Goal: Transaction & Acquisition: Purchase product/service

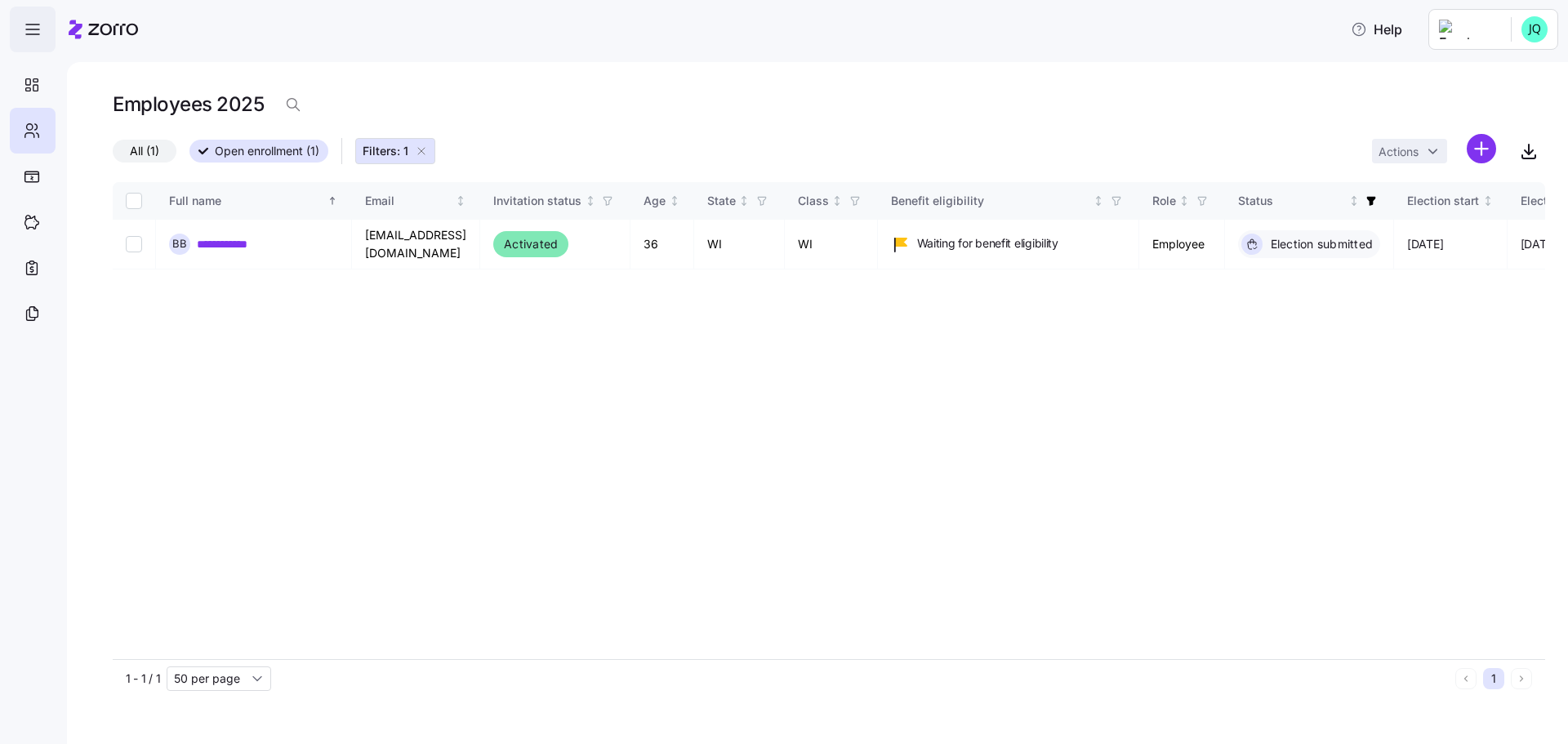
click at [33, 25] on icon "button" at bounding box center [33, 30] width 20 height 20
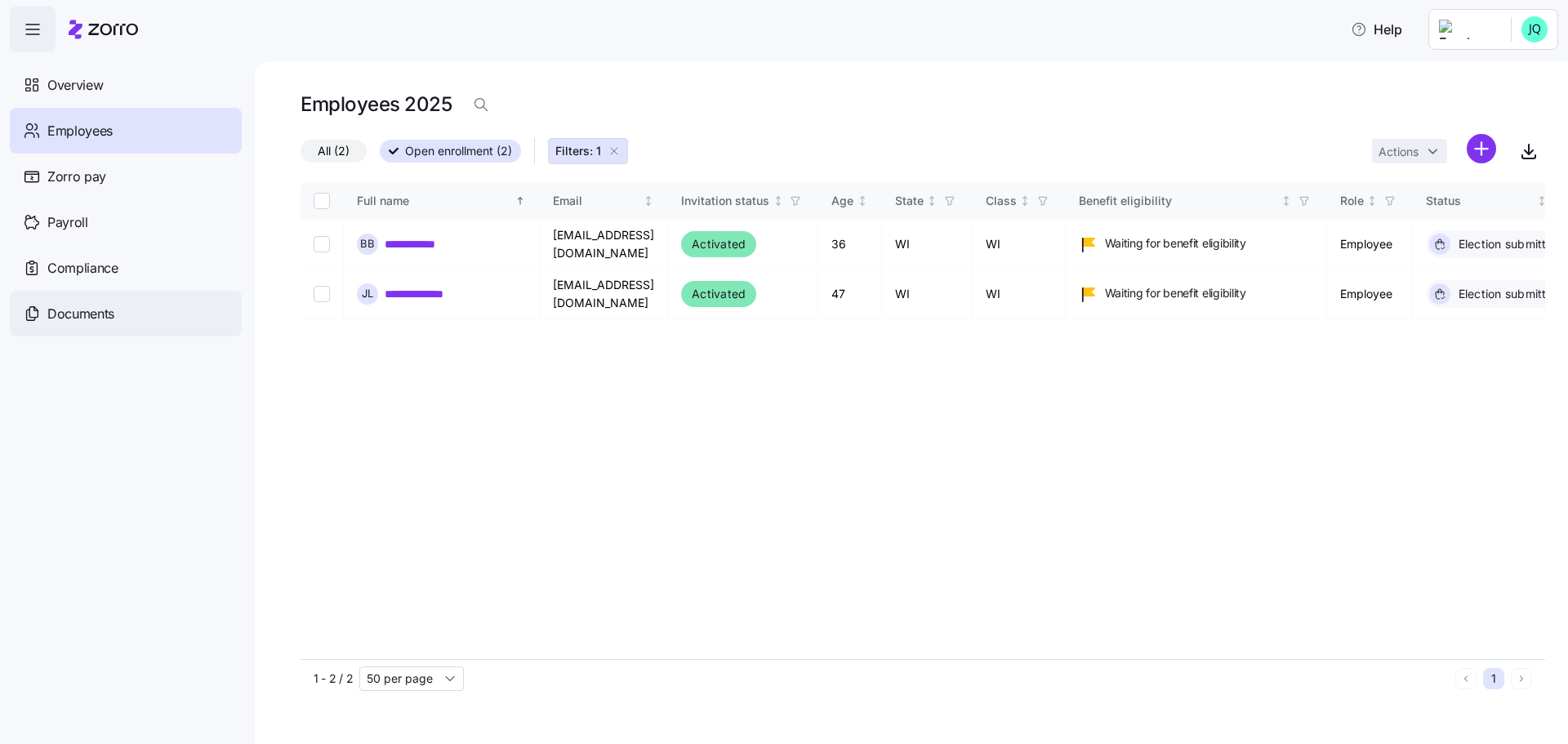
click at [86, 308] on span "Documents" at bounding box center [81, 313] width 67 height 21
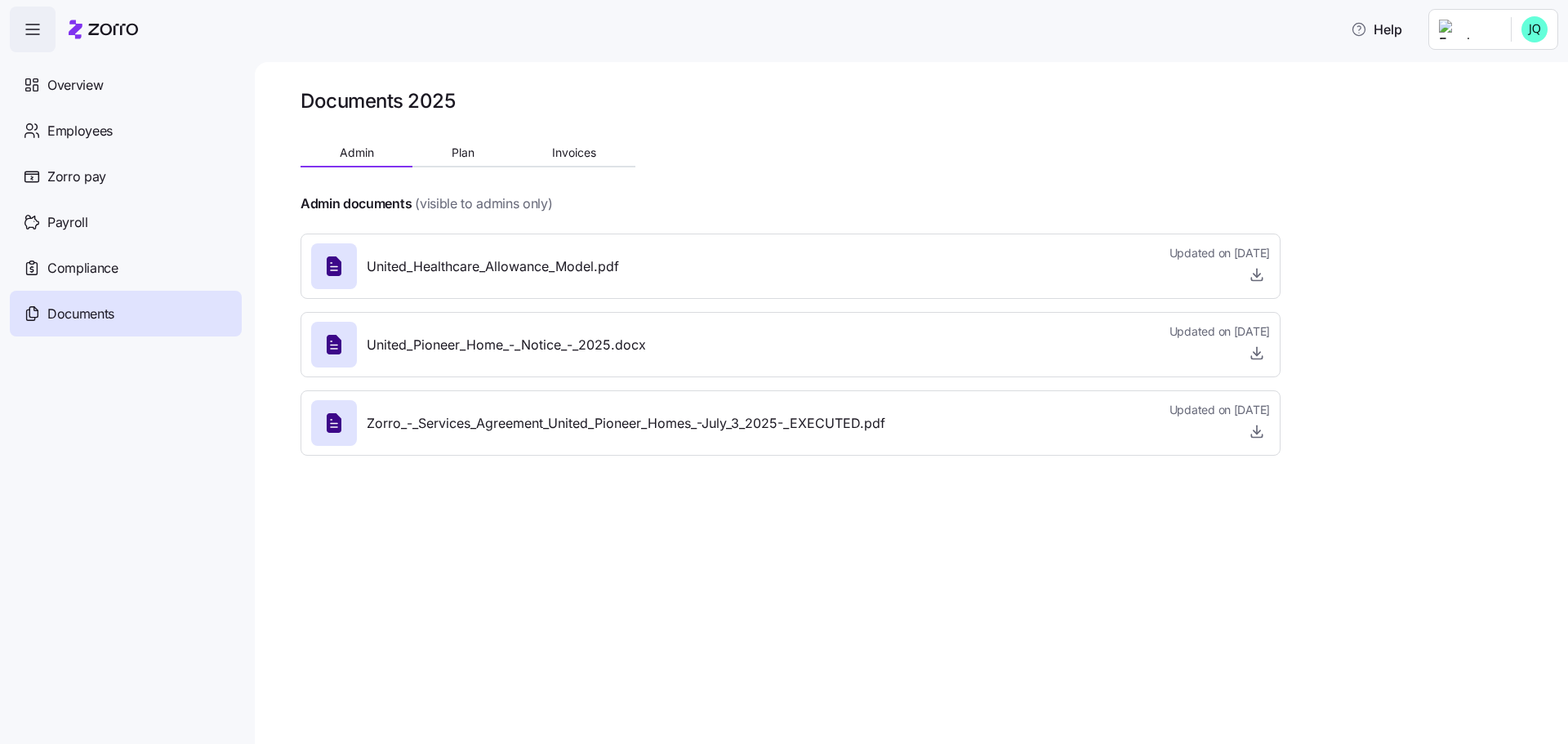
click at [624, 268] on div "United_Healthcare_Allowance_Model.pdf Updated on 08/11/2025" at bounding box center [791, 266] width 959 height 44
click at [92, 131] on span "Employees" at bounding box center [80, 131] width 65 height 21
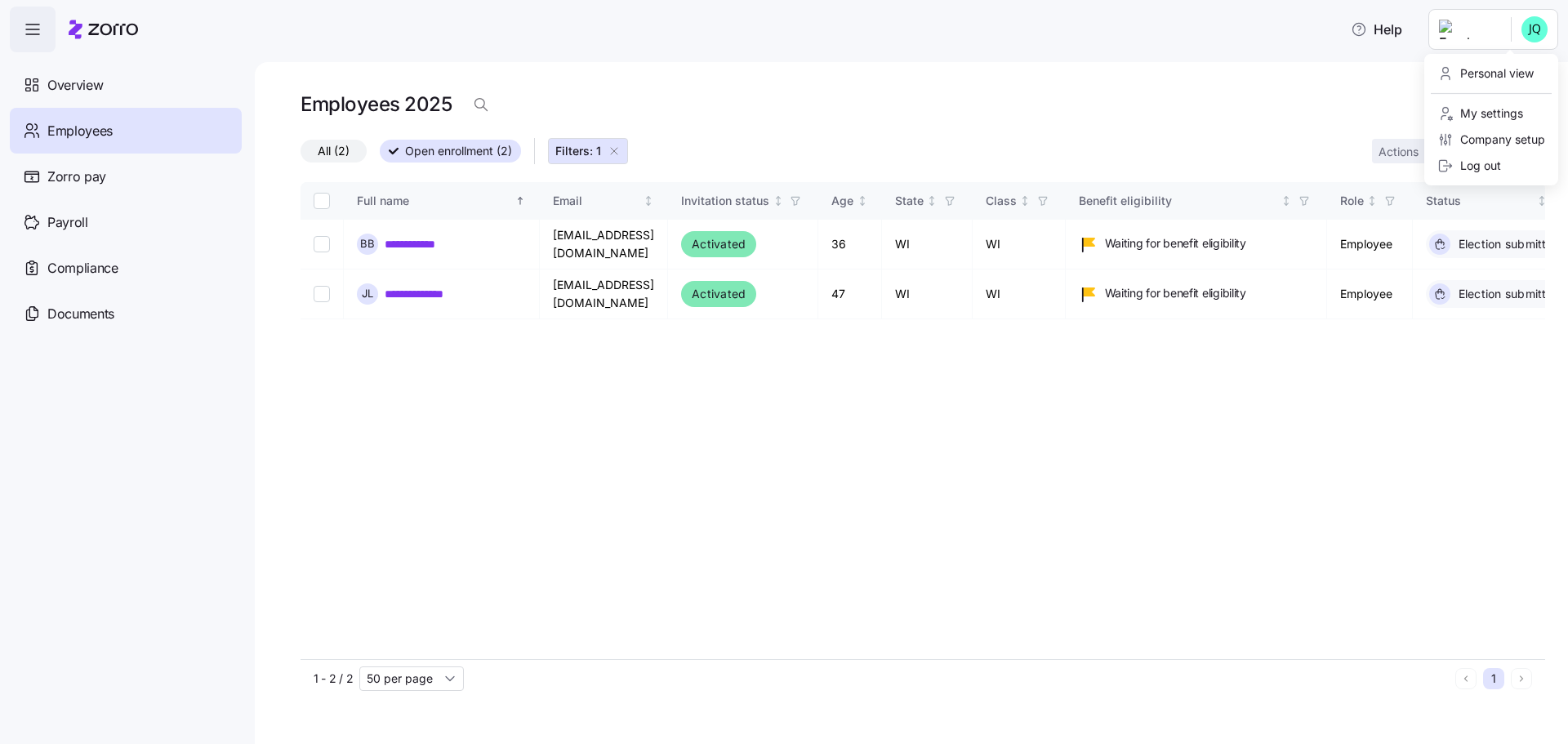
click at [1520, 44] on html "**********" at bounding box center [784, 368] width 1568 height 735
click at [1476, 75] on div "Personal view" at bounding box center [1486, 74] width 97 height 18
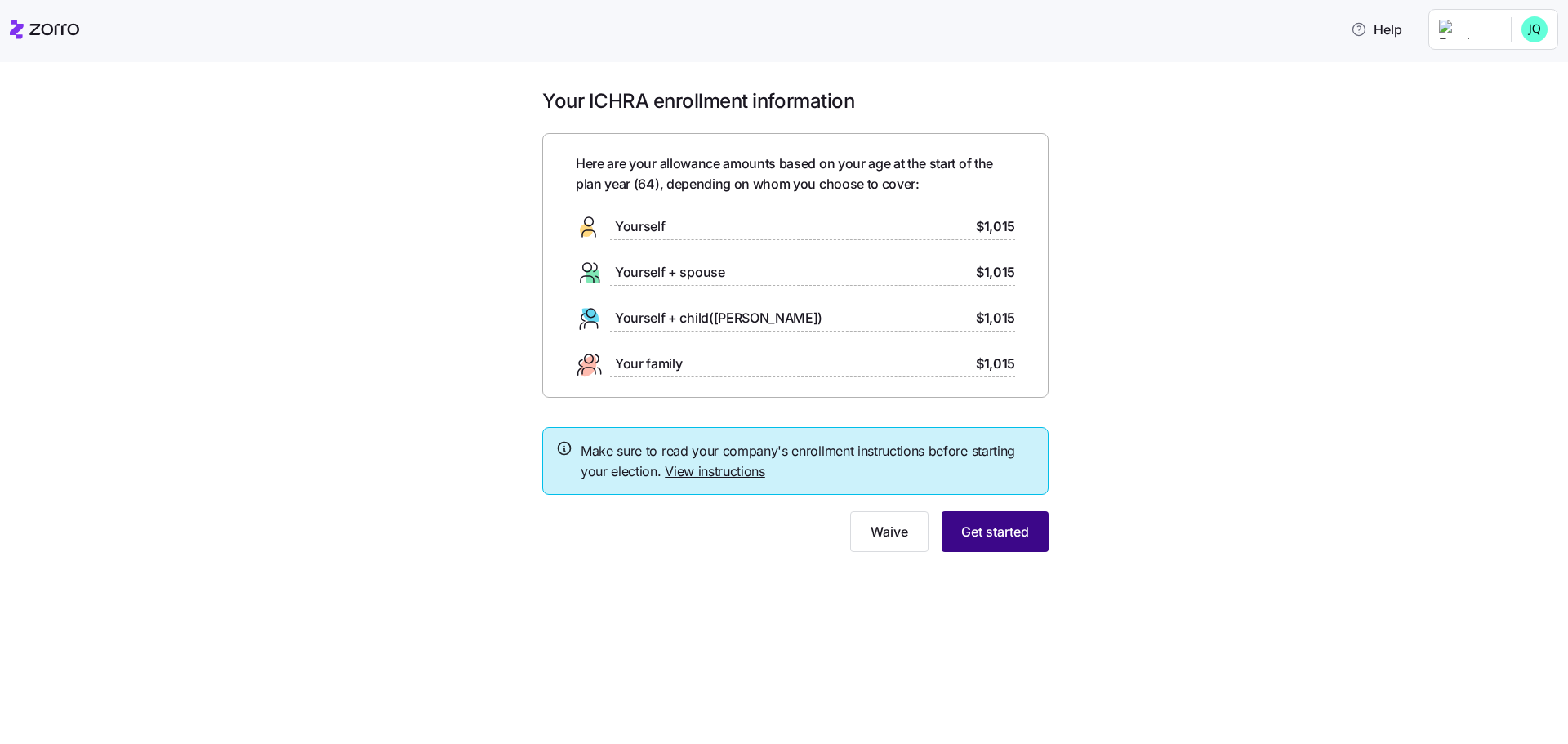
click at [971, 536] on span "Get started" at bounding box center [995, 532] width 68 height 20
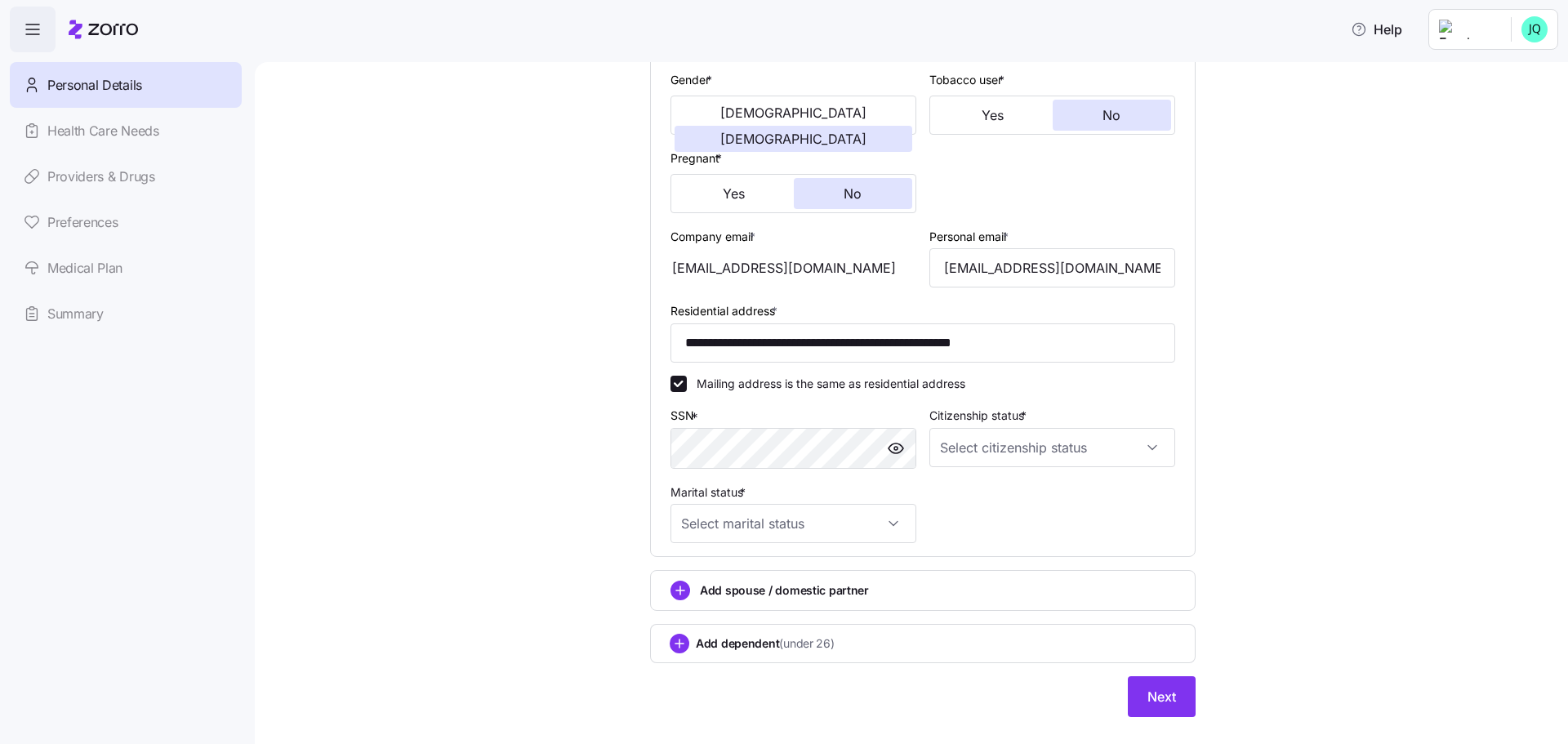
scroll to position [346, 0]
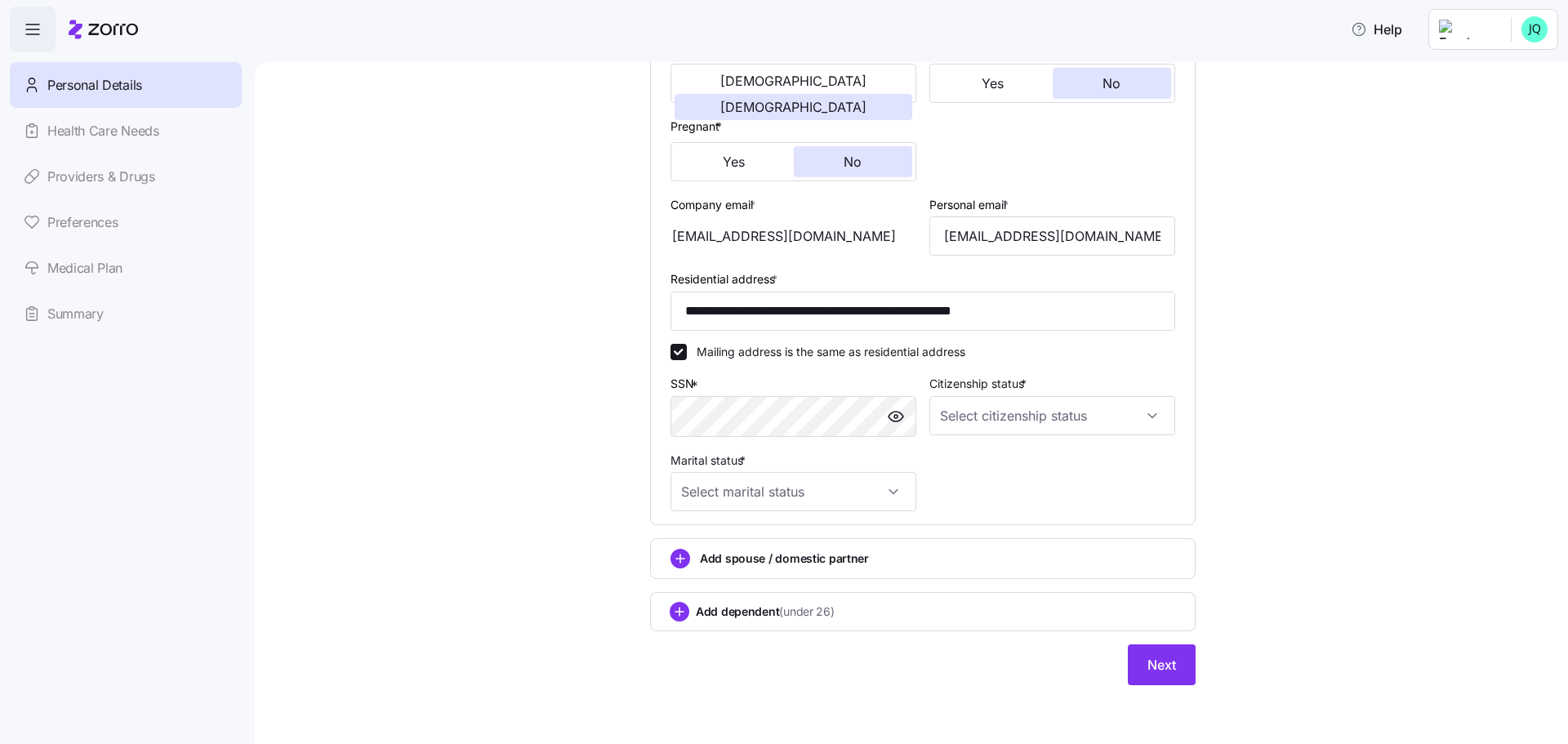
click at [874, 560] on div "Add spouse / domestic partner" at bounding box center [923, 559] width 504 height 20
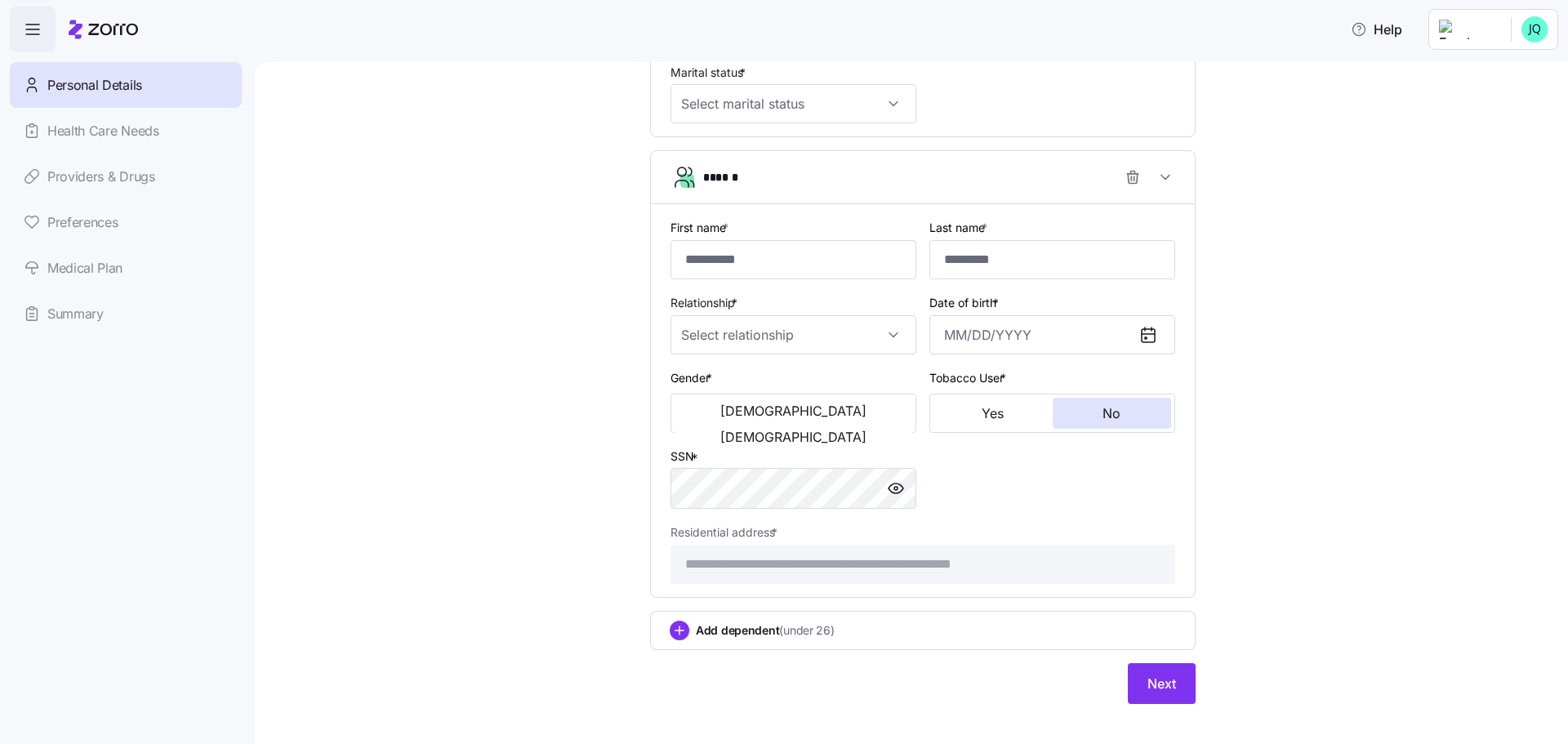
scroll to position [753, 0]
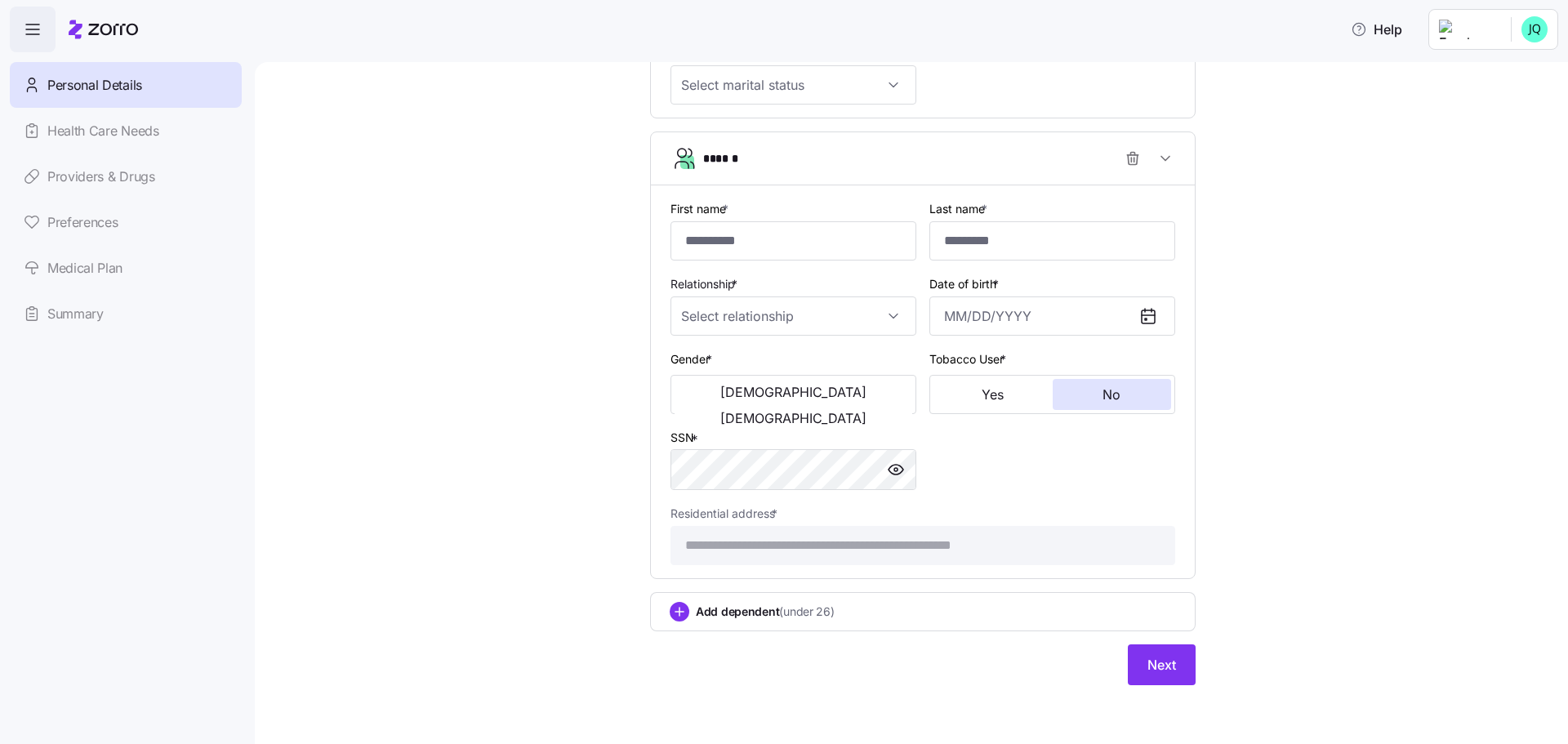
drag, startPoint x: 1160, startPoint y: 675, endPoint x: 1170, endPoint y: 655, distance: 22.4
click at [1160, 674] on button "Next" at bounding box center [1161, 664] width 68 height 40
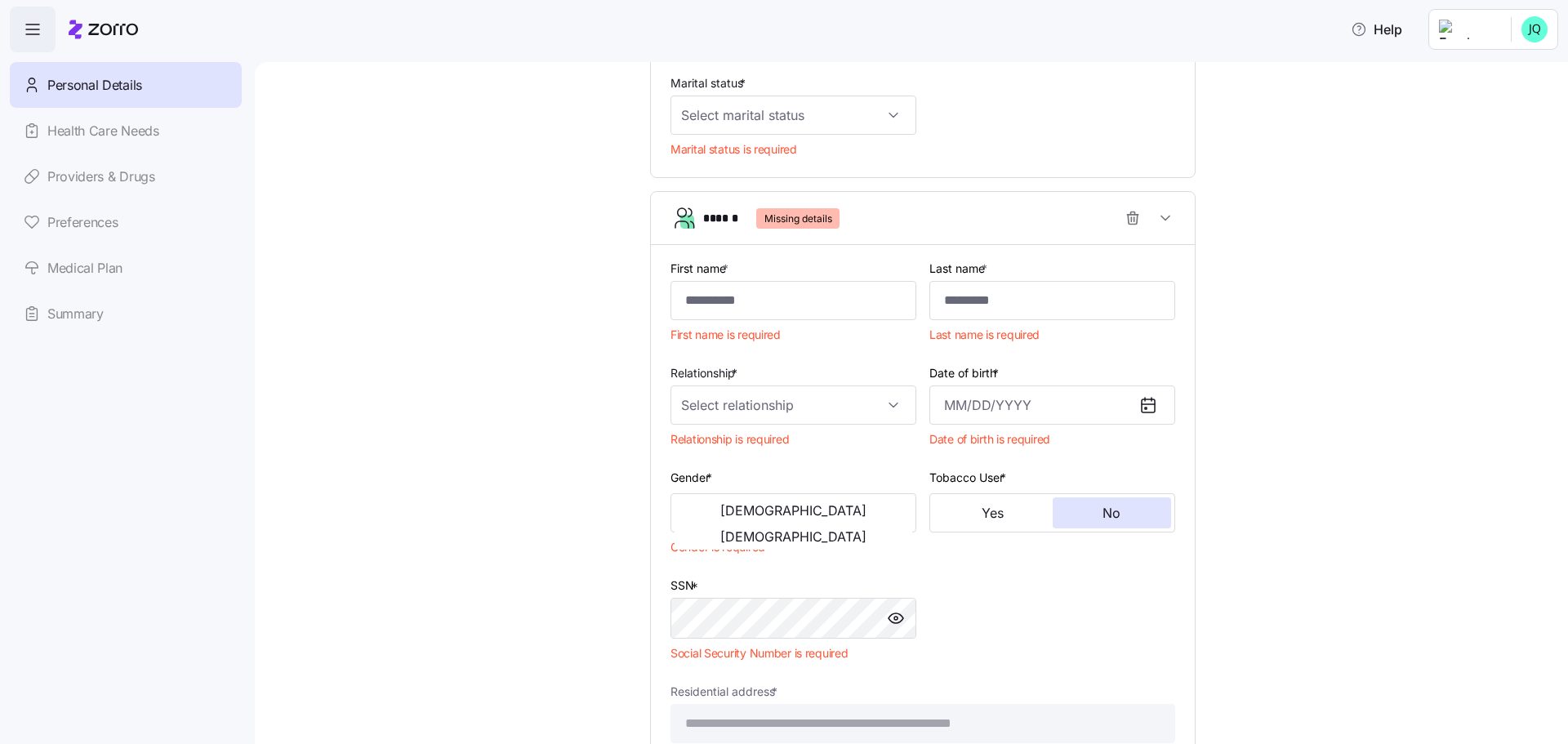
scroll to position [782, 0]
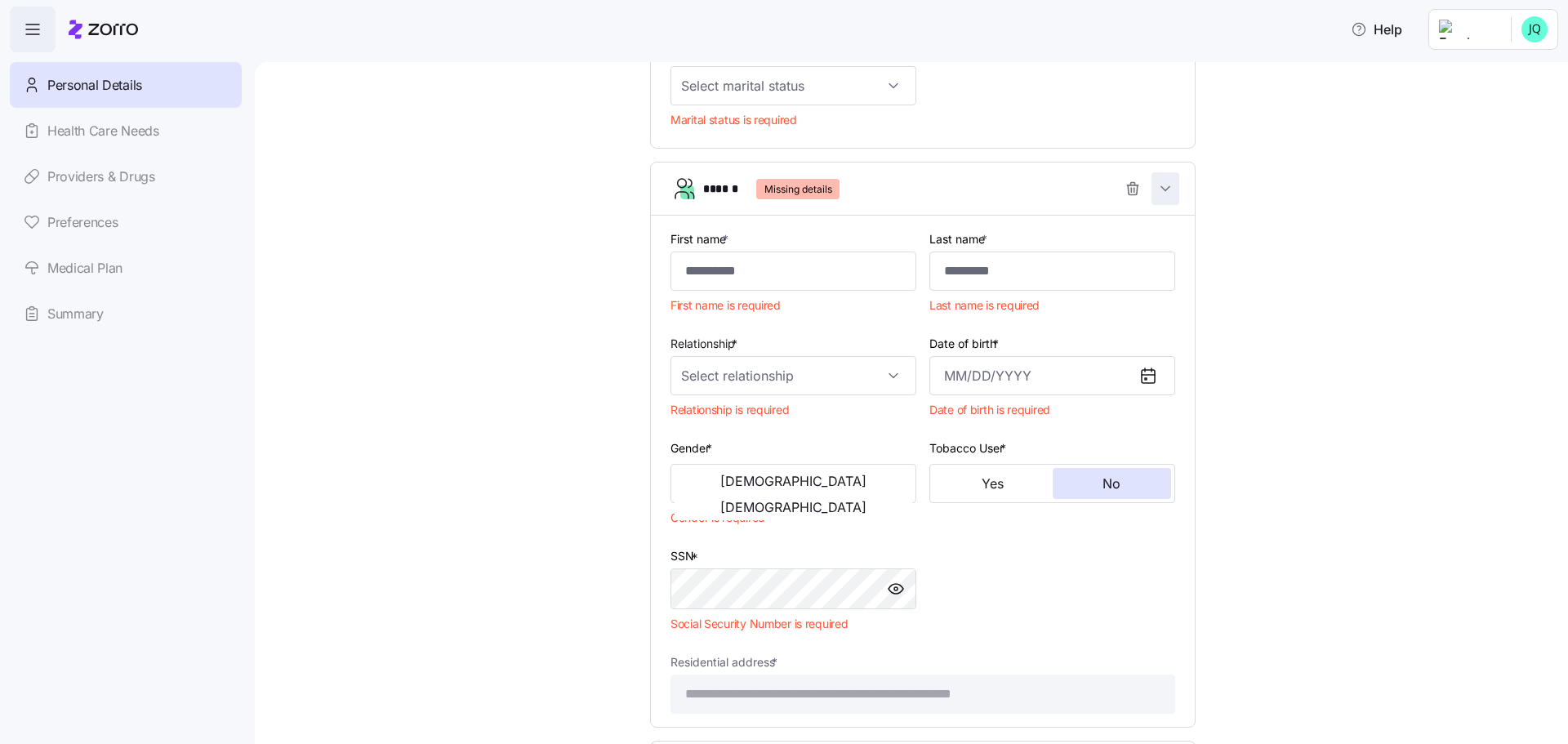
click at [1167, 191] on icon "button" at bounding box center [1165, 188] width 17 height 17
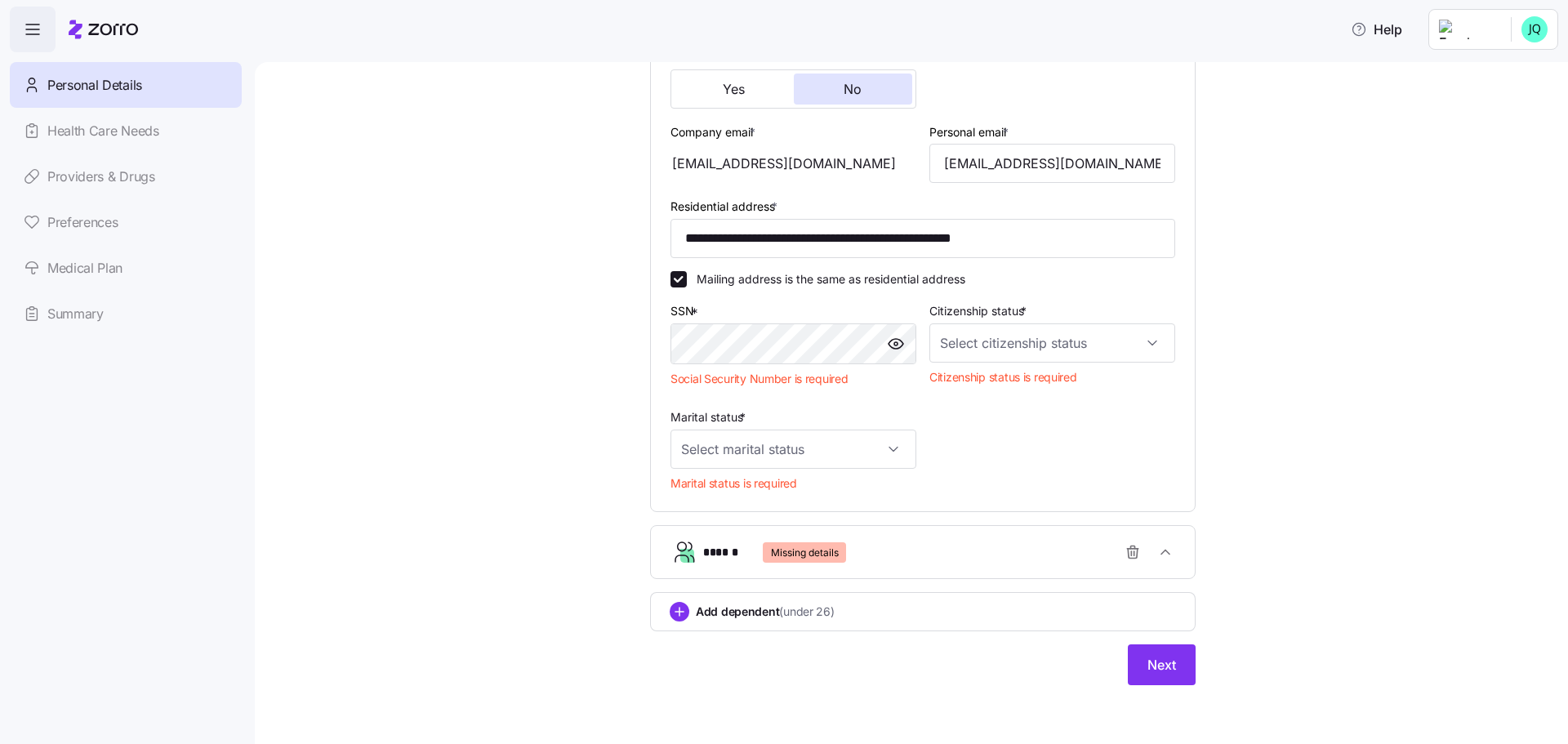
scroll to position [419, 0]
click at [1174, 659] on button "Next" at bounding box center [1161, 664] width 68 height 40
click at [1125, 553] on icon "button" at bounding box center [1133, 552] width 17 height 17
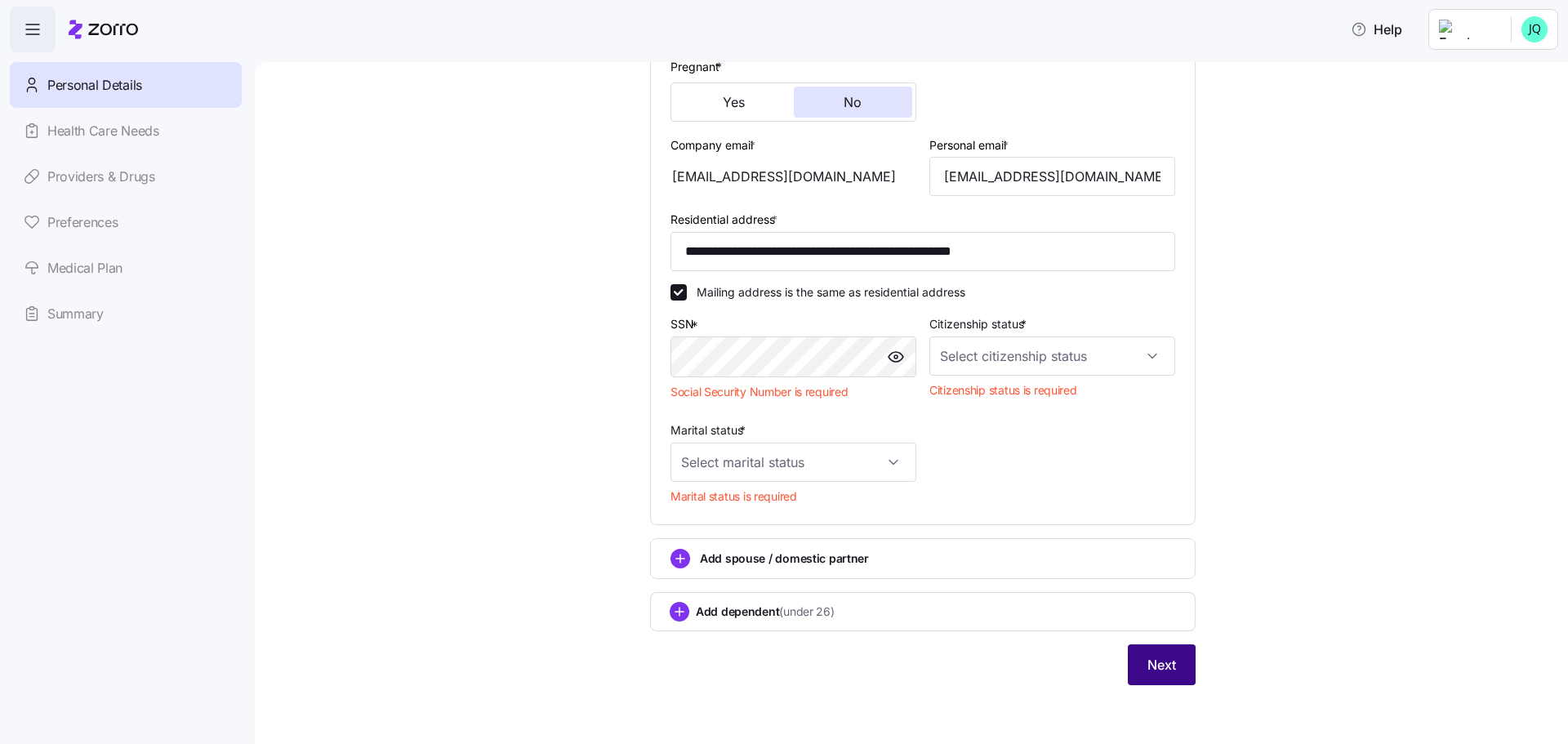
click at [1153, 655] on button "Next" at bounding box center [1161, 664] width 68 height 40
click at [1006, 366] on input "Citizenship status *" at bounding box center [1053, 357] width 246 height 39
click at [1005, 409] on div "US citizen" at bounding box center [1047, 406] width 232 height 34
type input "US citizen"
click at [878, 462] on input "Marital status *" at bounding box center [794, 462] width 246 height 39
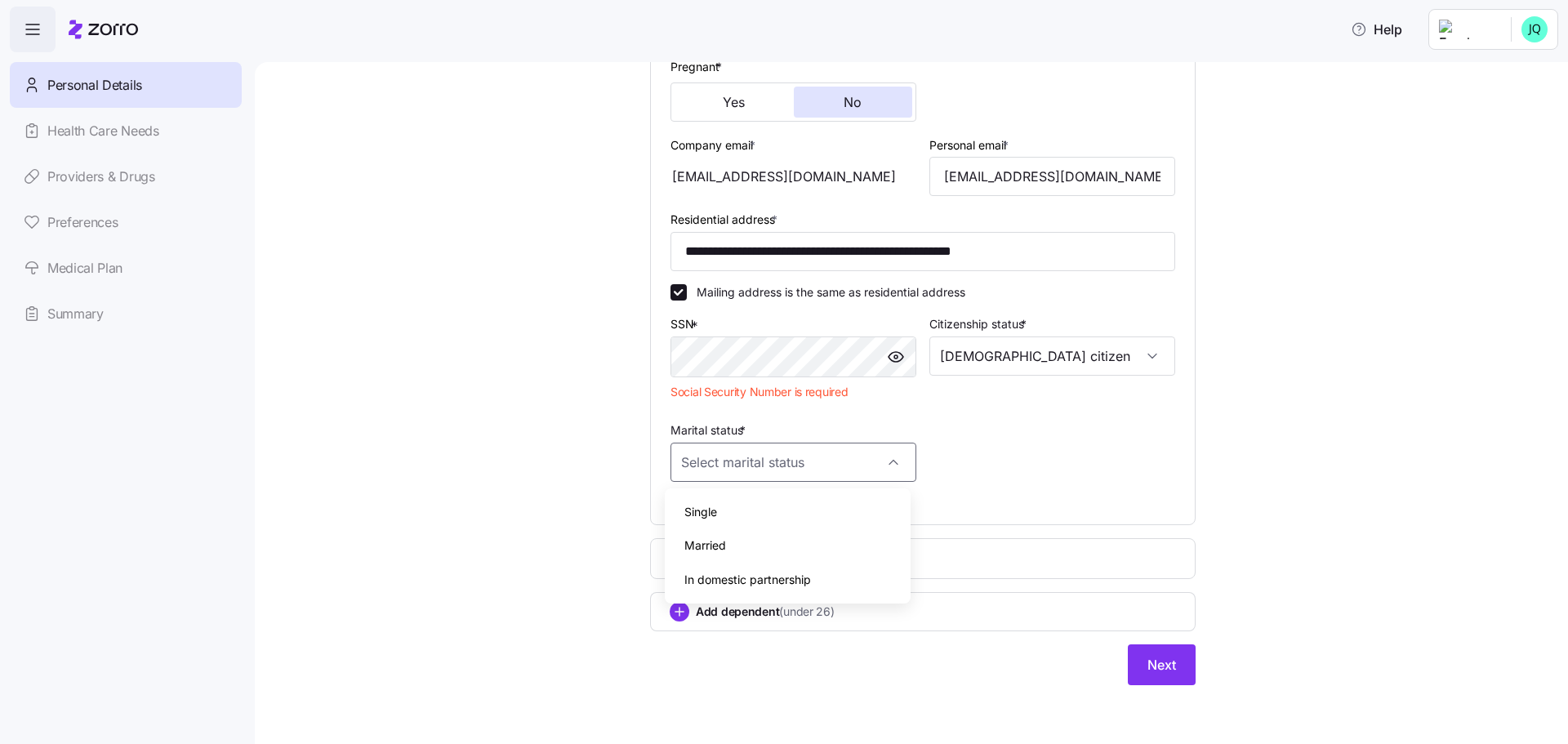
click at [830, 545] on div "Married" at bounding box center [788, 546] width 232 height 34
type input "Married"
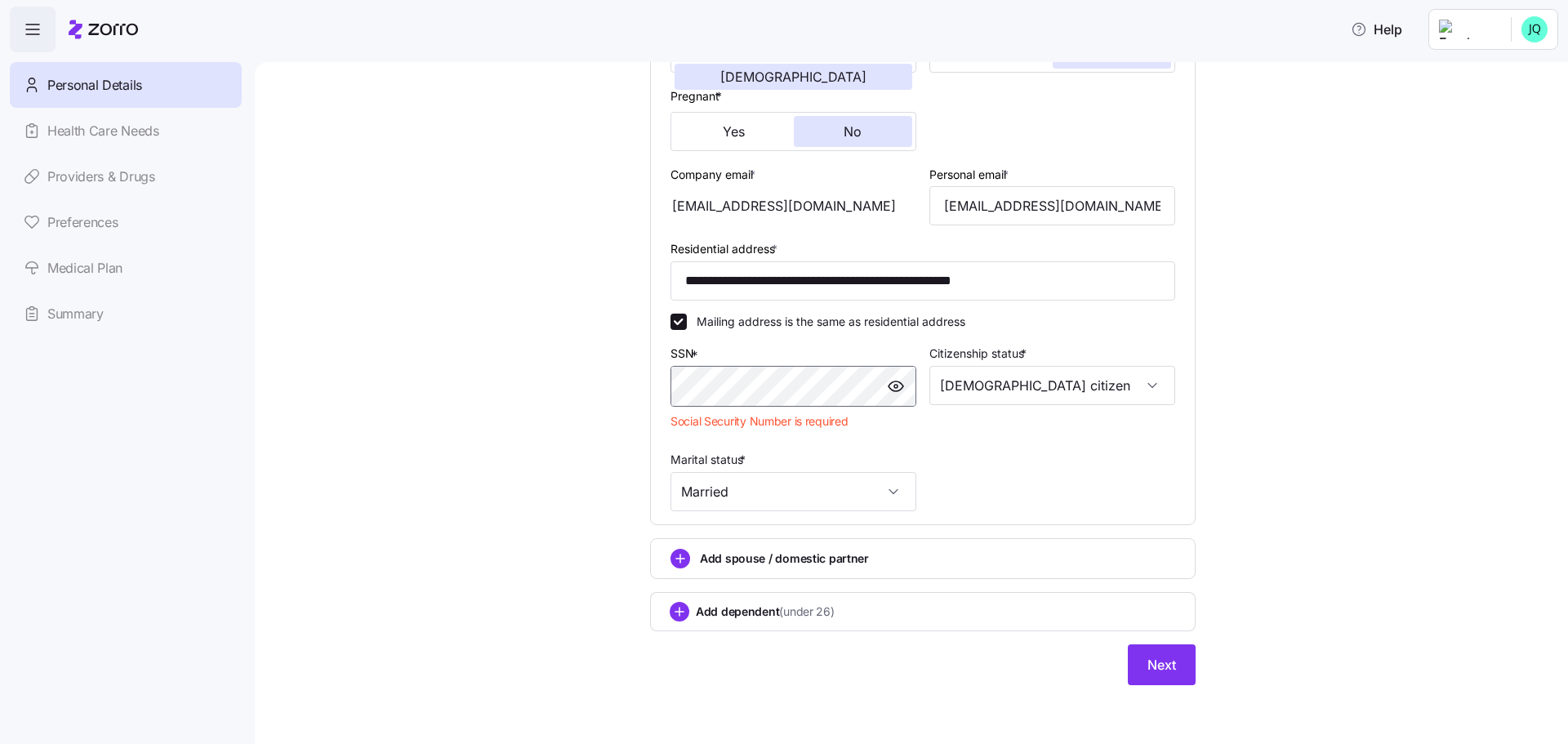
scroll to position [346, 0]
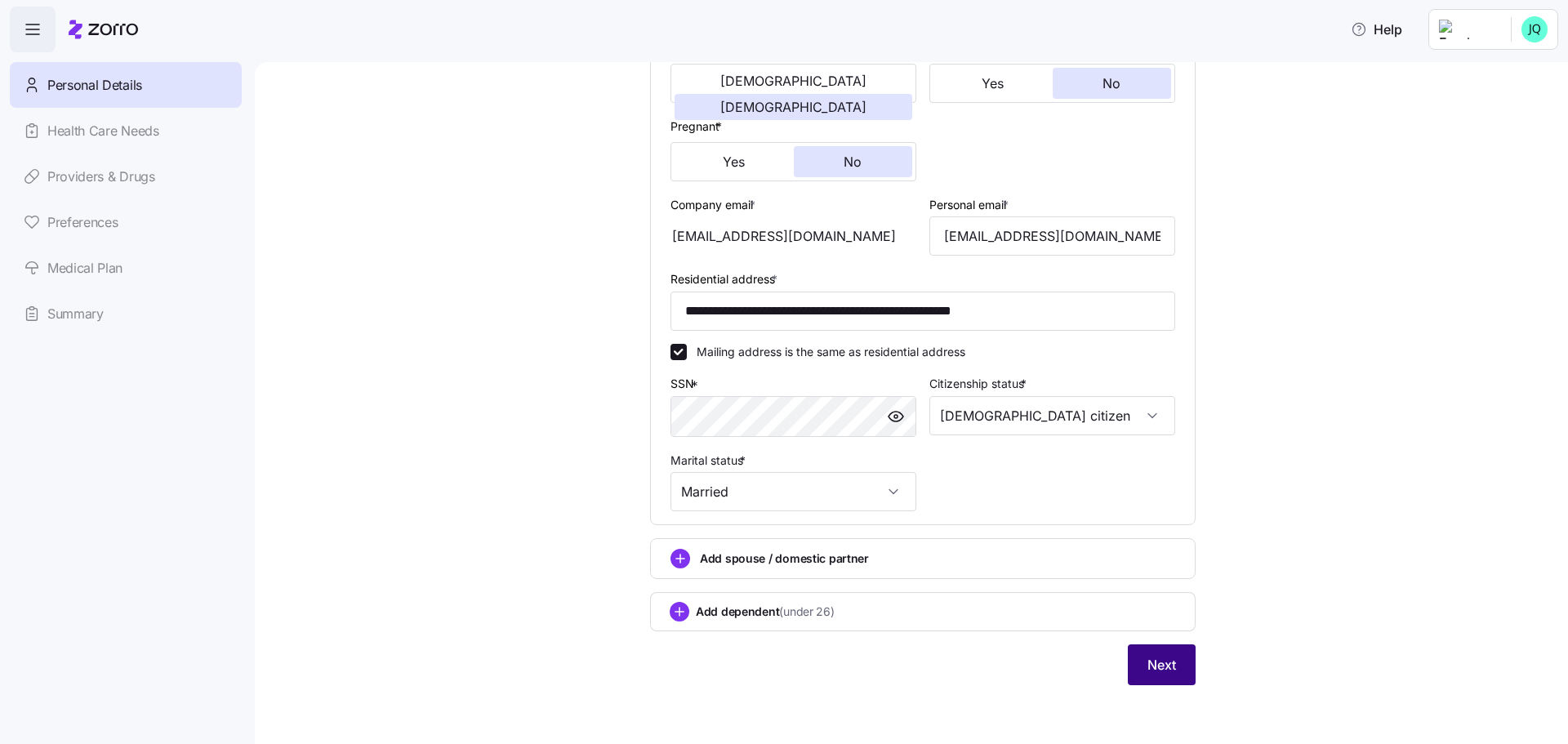
click at [1149, 669] on span "Next" at bounding box center [1161, 665] width 29 height 20
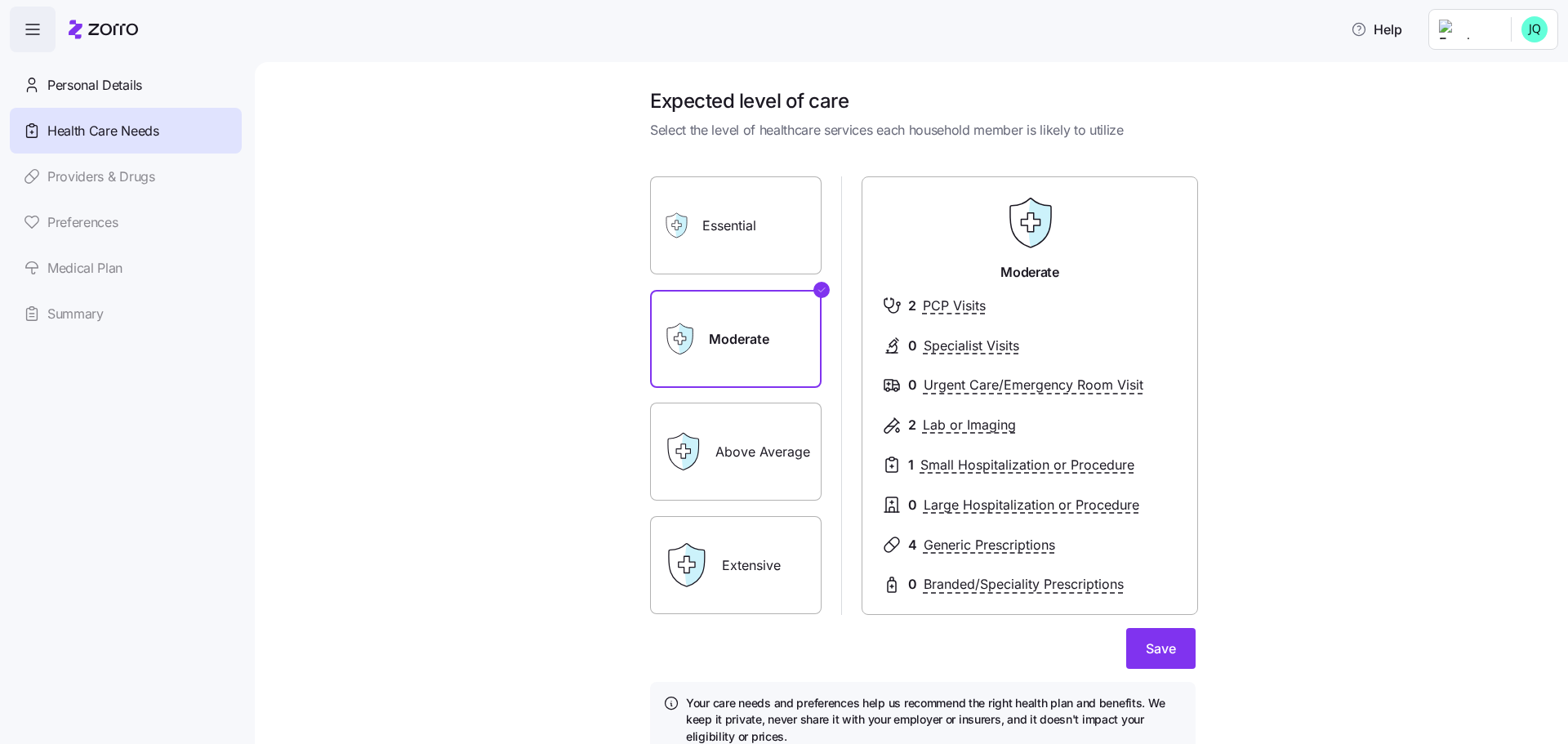
click at [768, 225] on label "Essential" at bounding box center [736, 226] width 171 height 99
click at [0, 0] on input "Essential" at bounding box center [0, 0] width 0 height 0
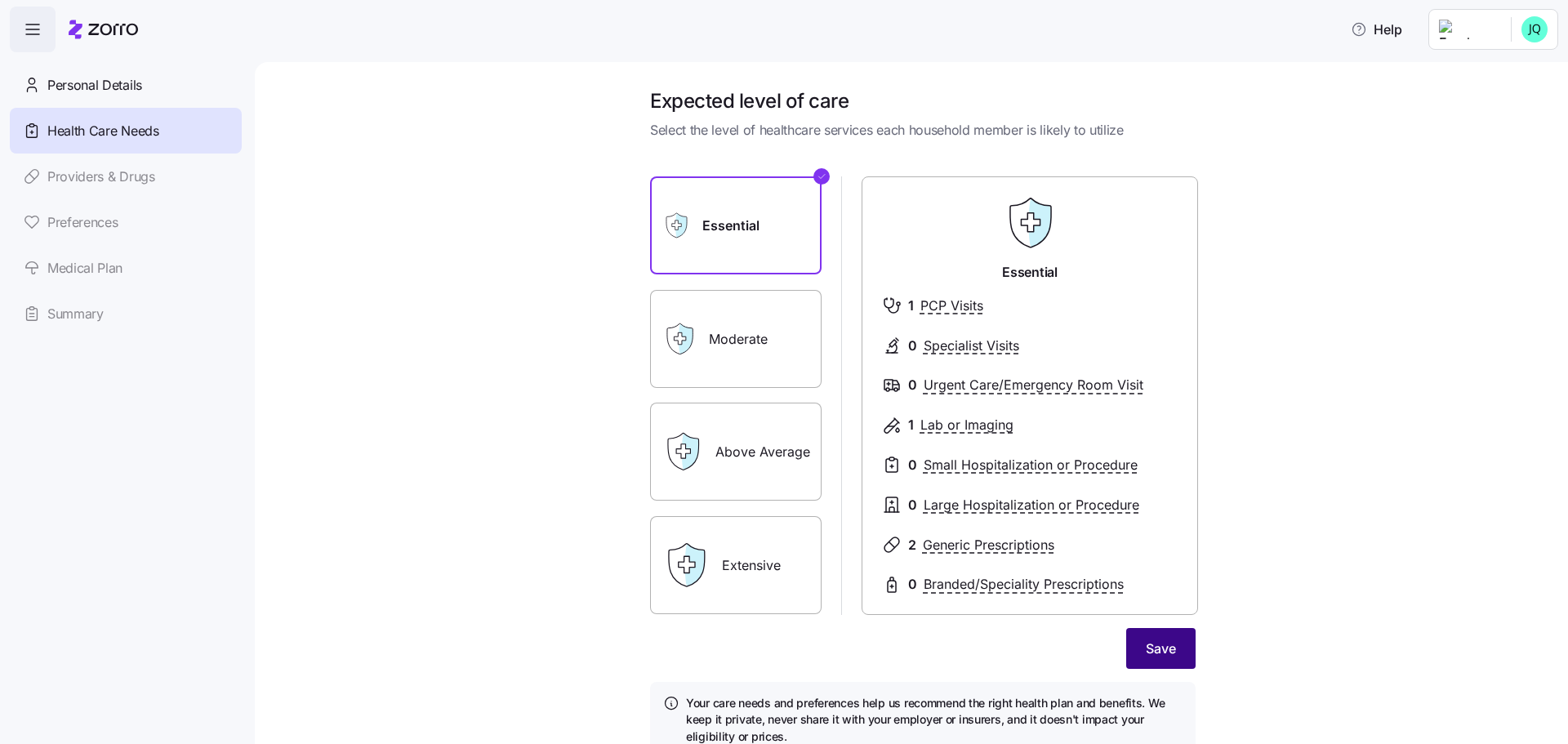
click at [1158, 653] on span "Save" at bounding box center [1160, 648] width 31 height 20
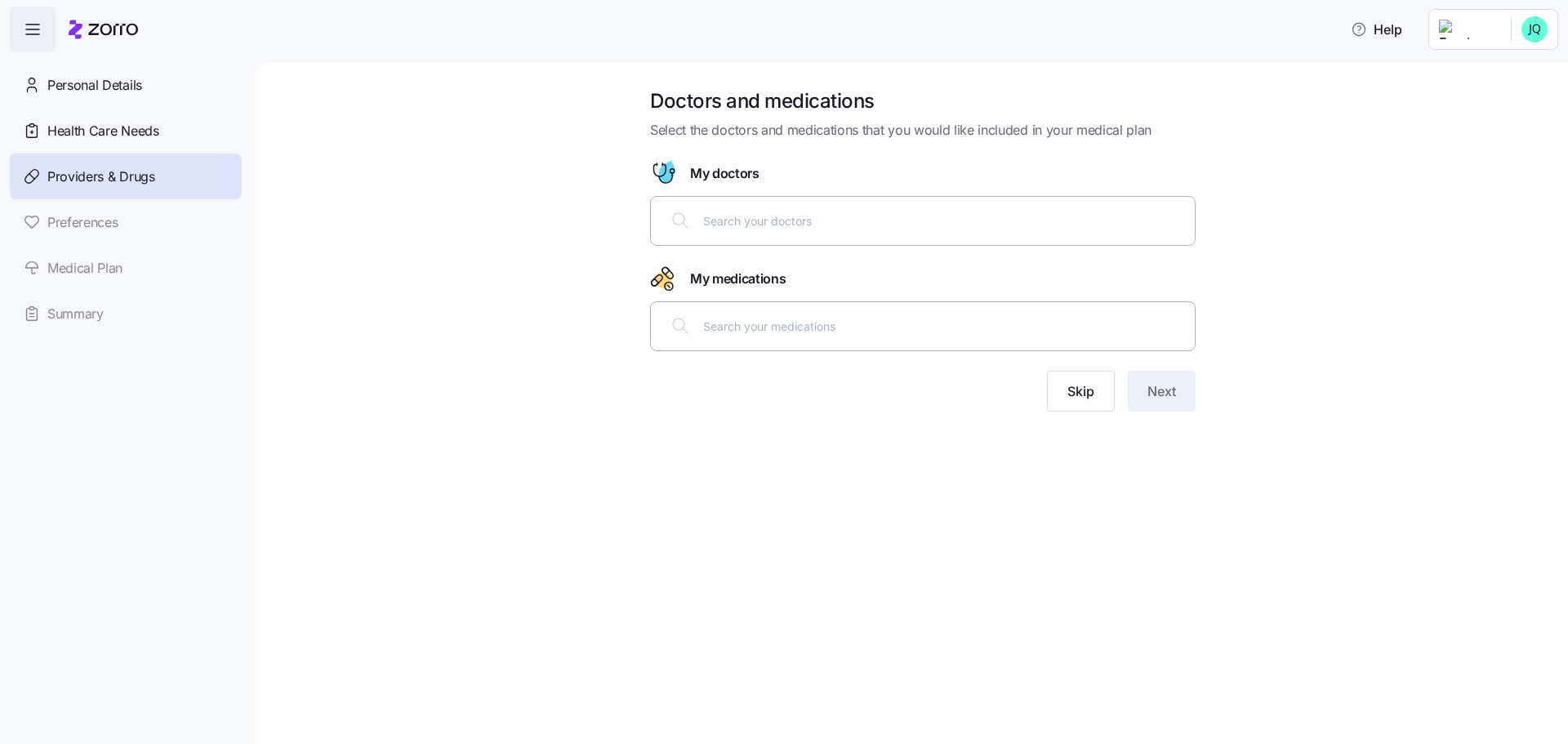
click at [751, 219] on input "text" at bounding box center [944, 221] width 482 height 18
type input "Gretchen"
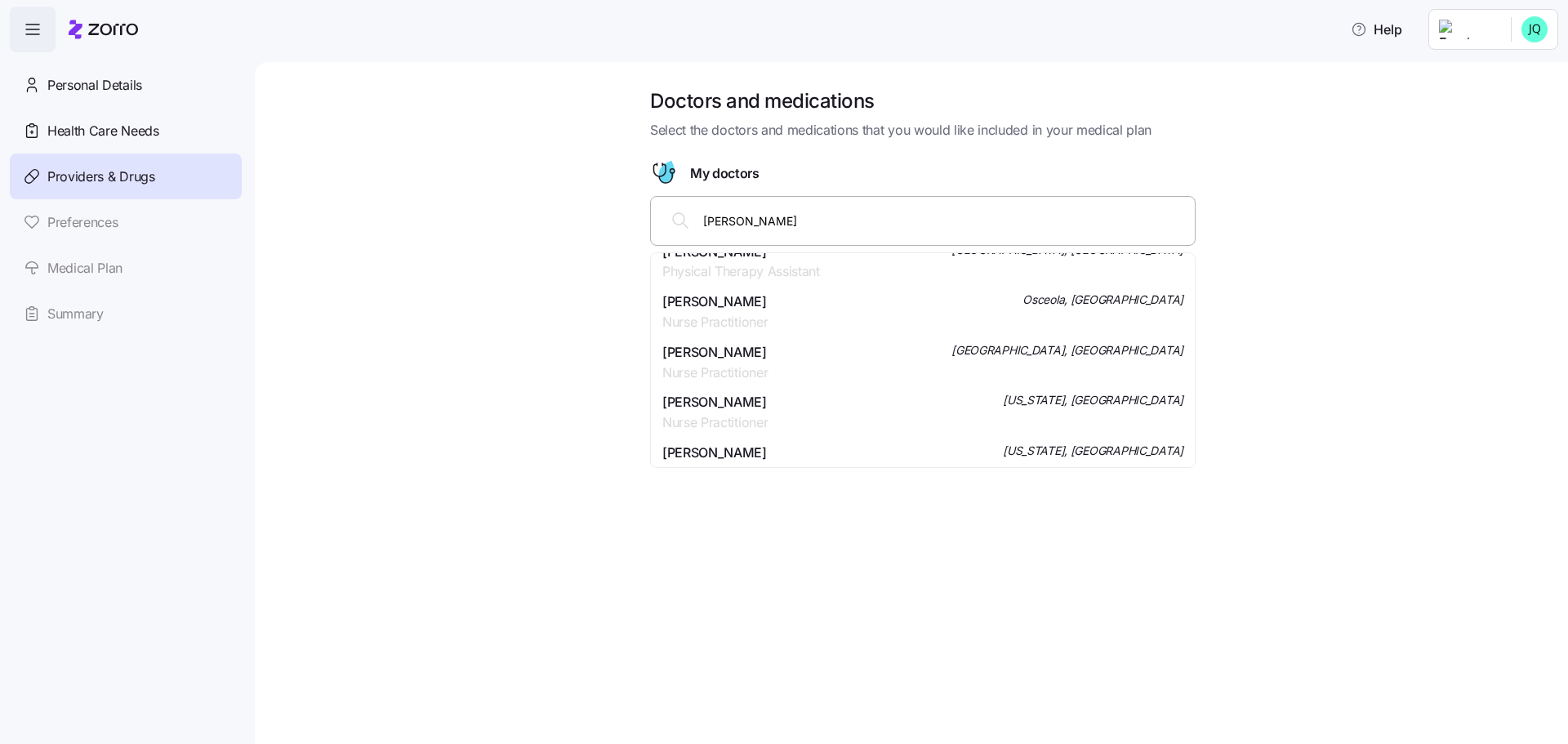
scroll to position [35, 0]
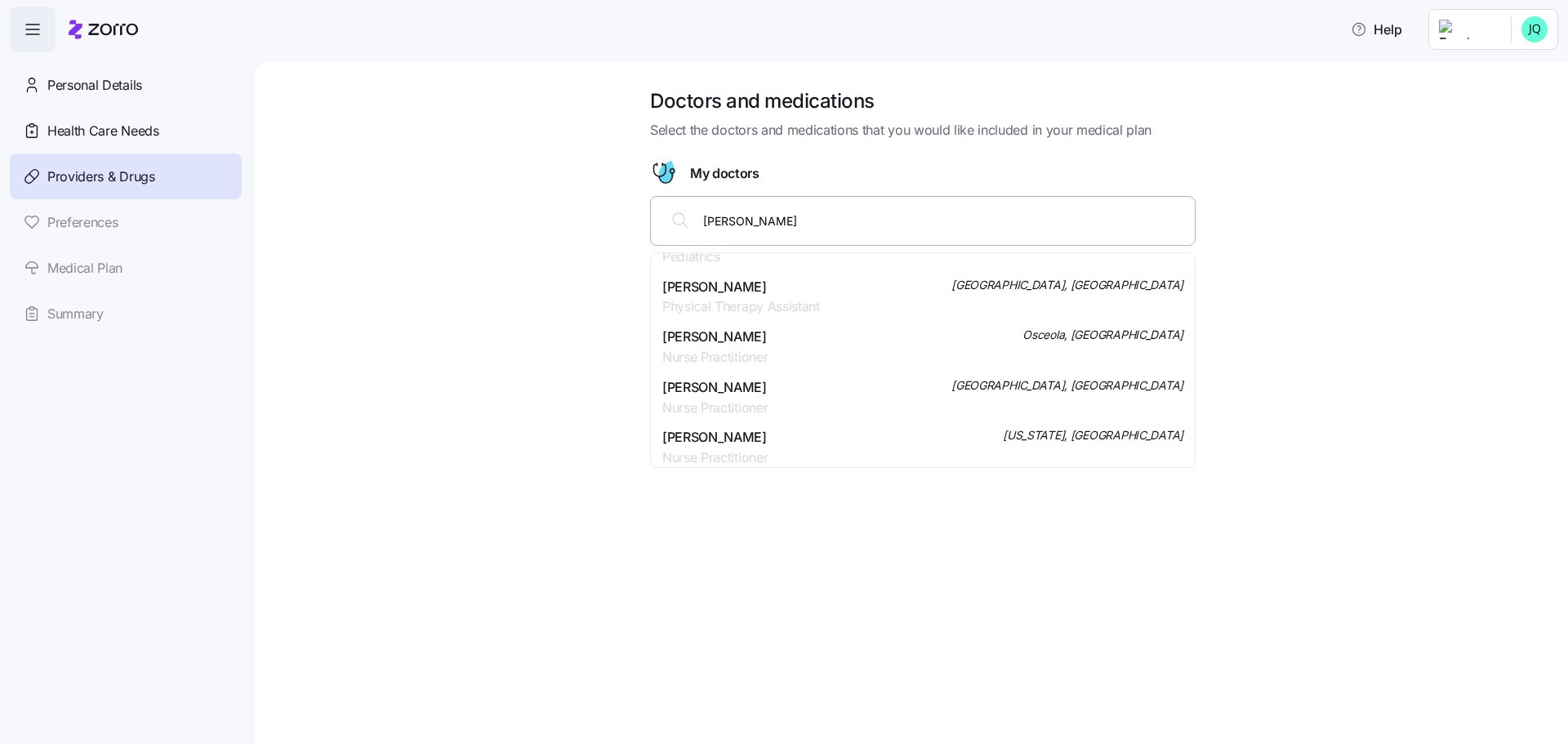
click at [731, 380] on span "Gretchen Jean Gerovac" at bounding box center [715, 387] width 105 height 21
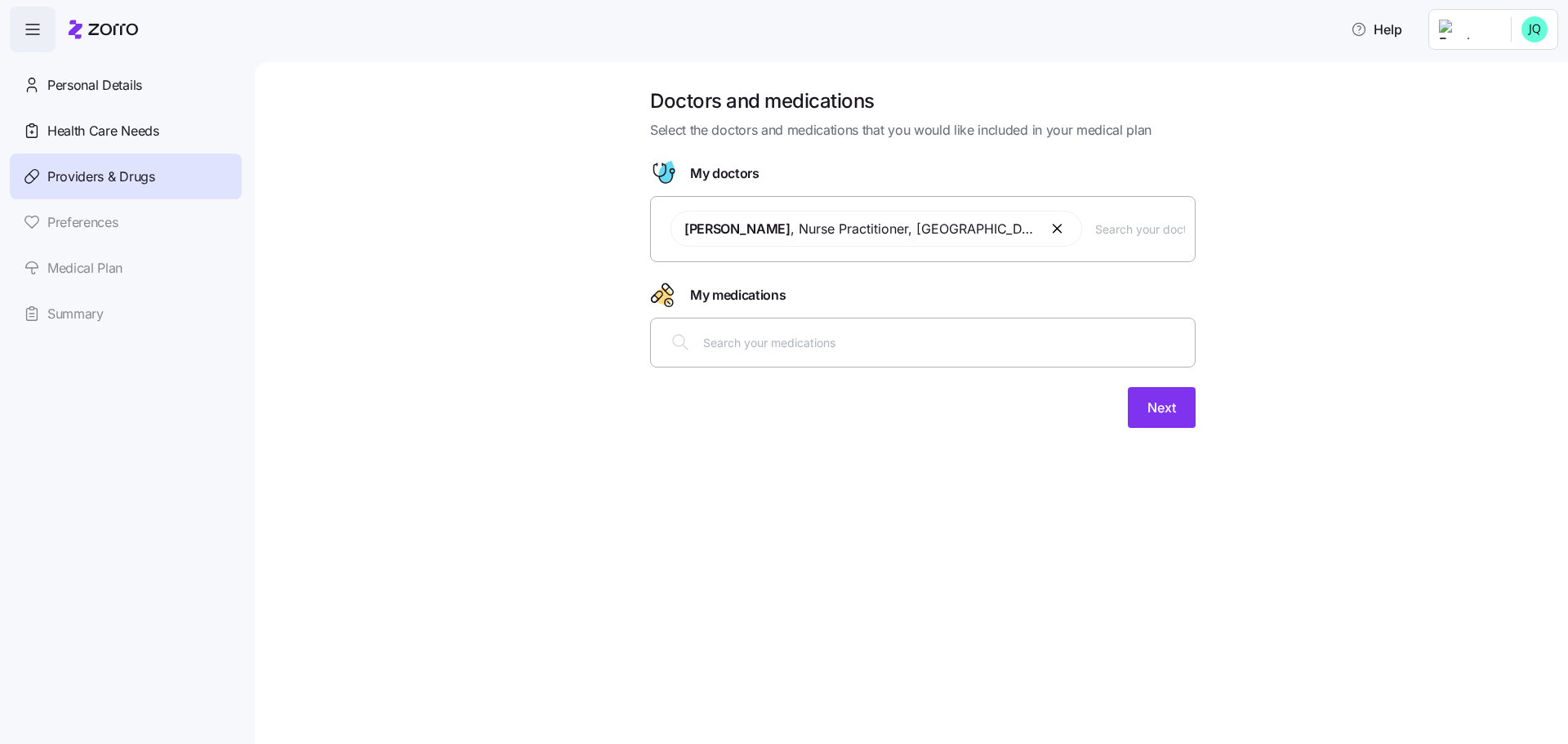
click at [1134, 224] on input "text" at bounding box center [1140, 229] width 90 height 18
click at [1095, 228] on input "text" at bounding box center [1140, 229] width 90 height 18
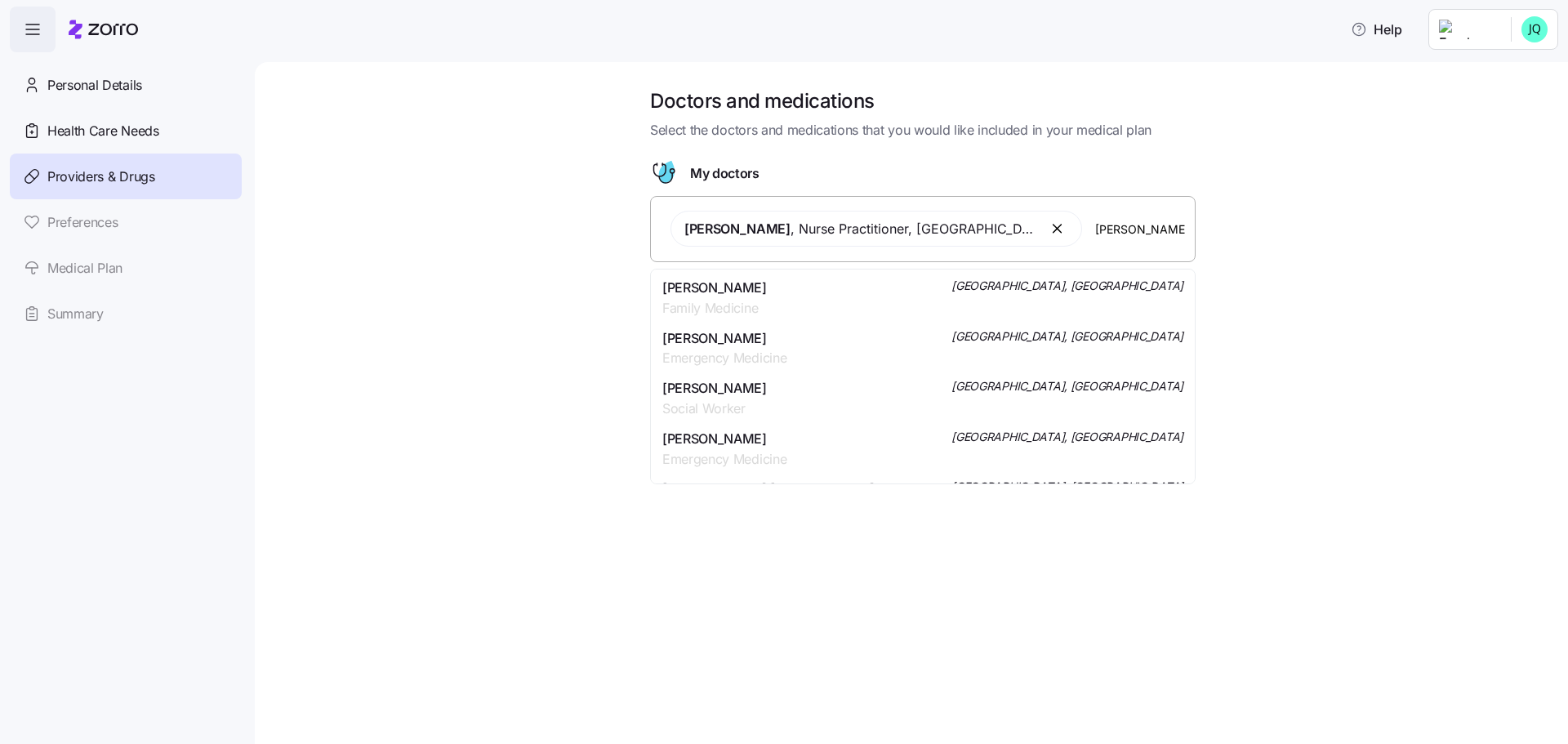
type input "William Schultz"
click at [736, 292] on span "William G. Schultz Jr." at bounding box center [715, 288] width 104 height 21
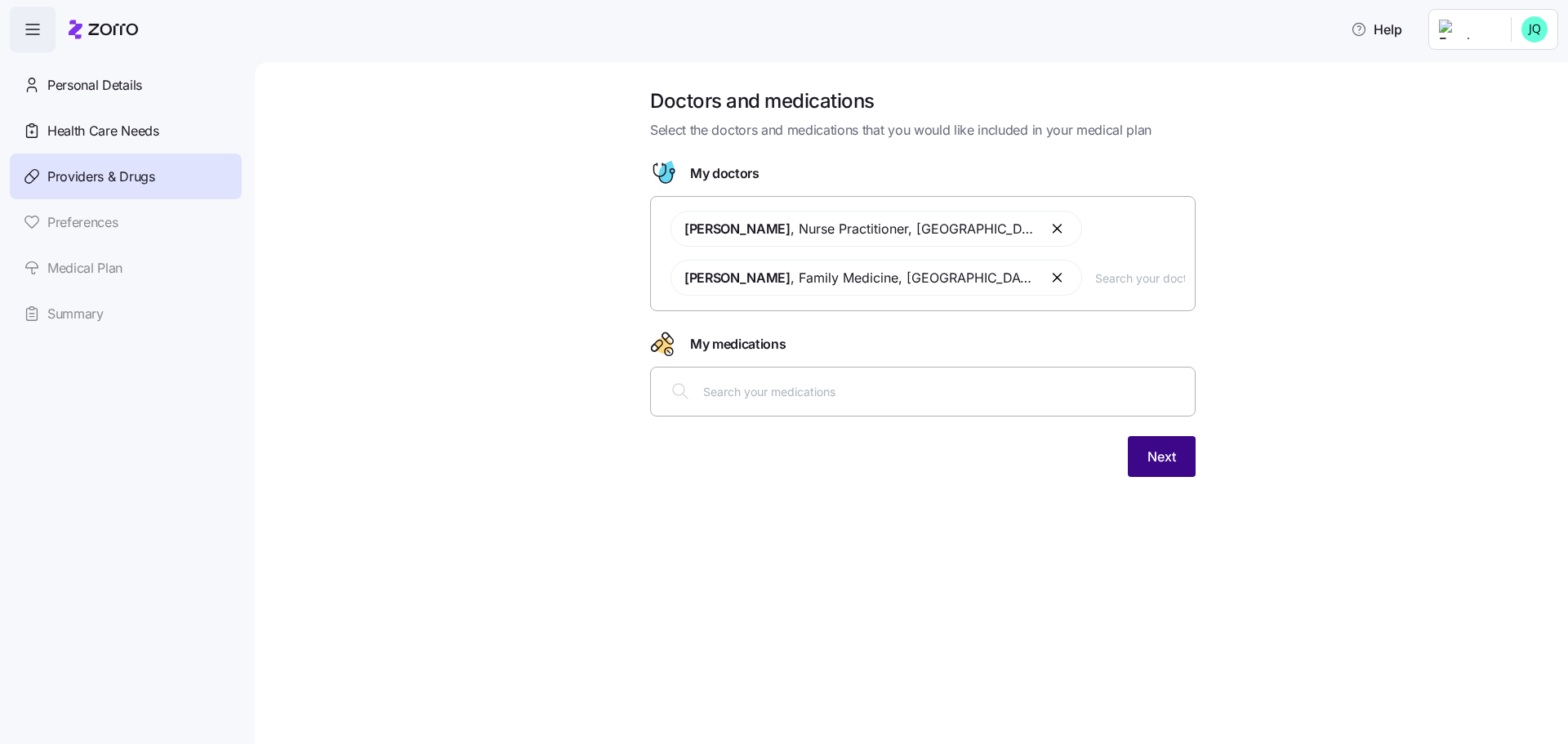
click at [1157, 453] on span "Next" at bounding box center [1161, 457] width 29 height 20
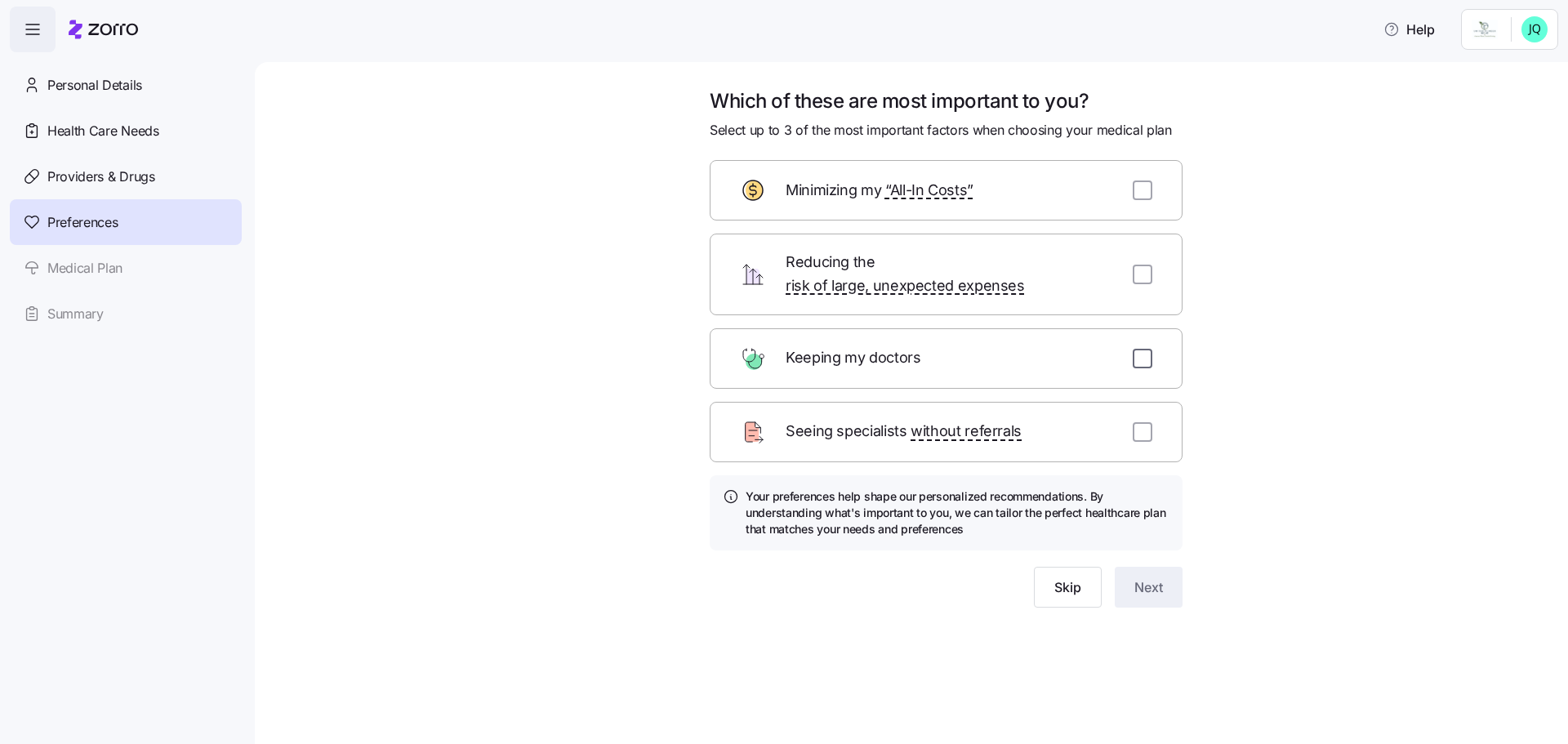
click at [1140, 349] on input "checkbox" at bounding box center [1143, 359] width 20 height 20
checkbox input "true"
click at [1139, 423] on input "checkbox" at bounding box center [1143, 433] width 20 height 20
checkbox input "true"
click at [1141, 192] on input "checkbox" at bounding box center [1143, 190] width 20 height 20
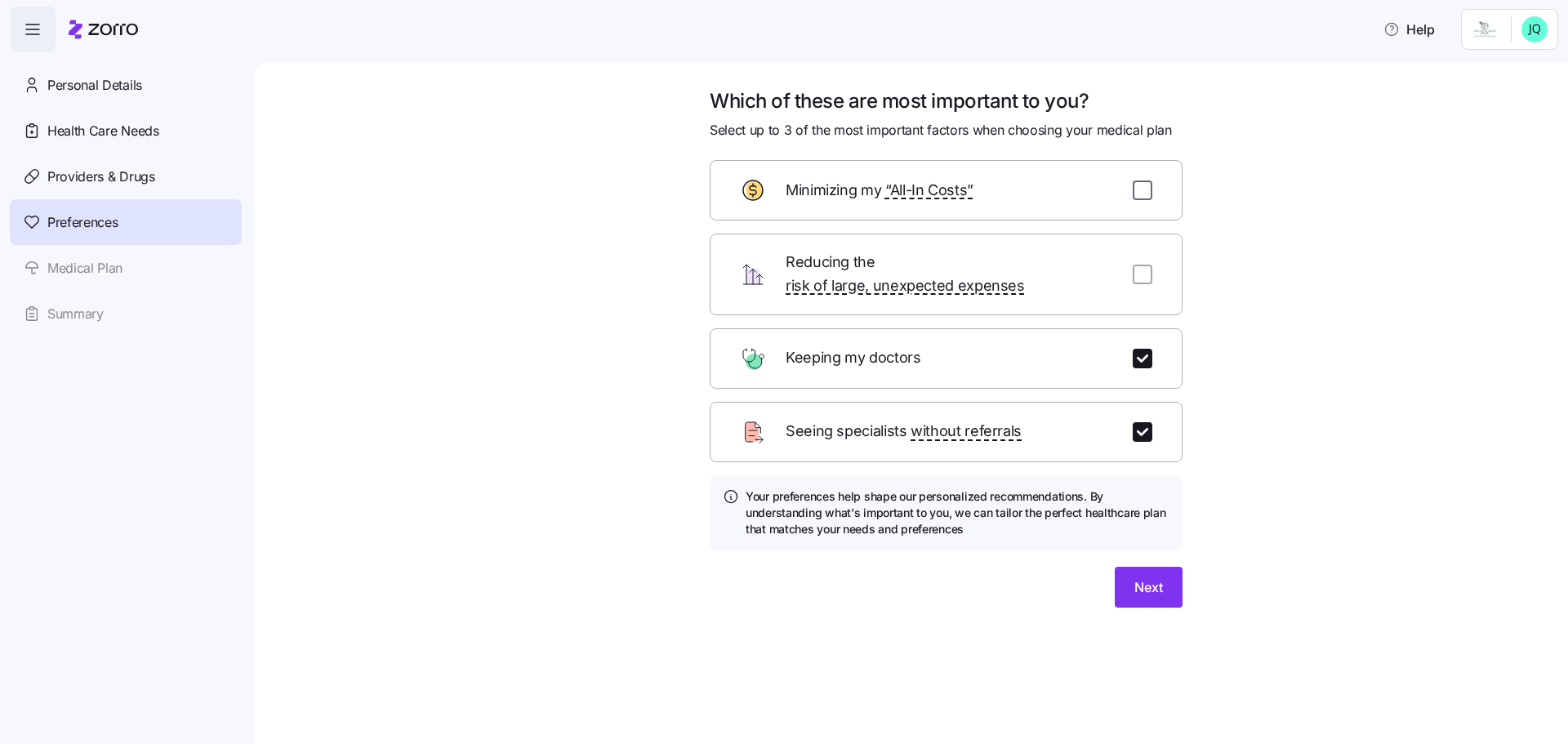
checkbox input "true"
click at [1139, 577] on span "Next" at bounding box center [1148, 587] width 29 height 20
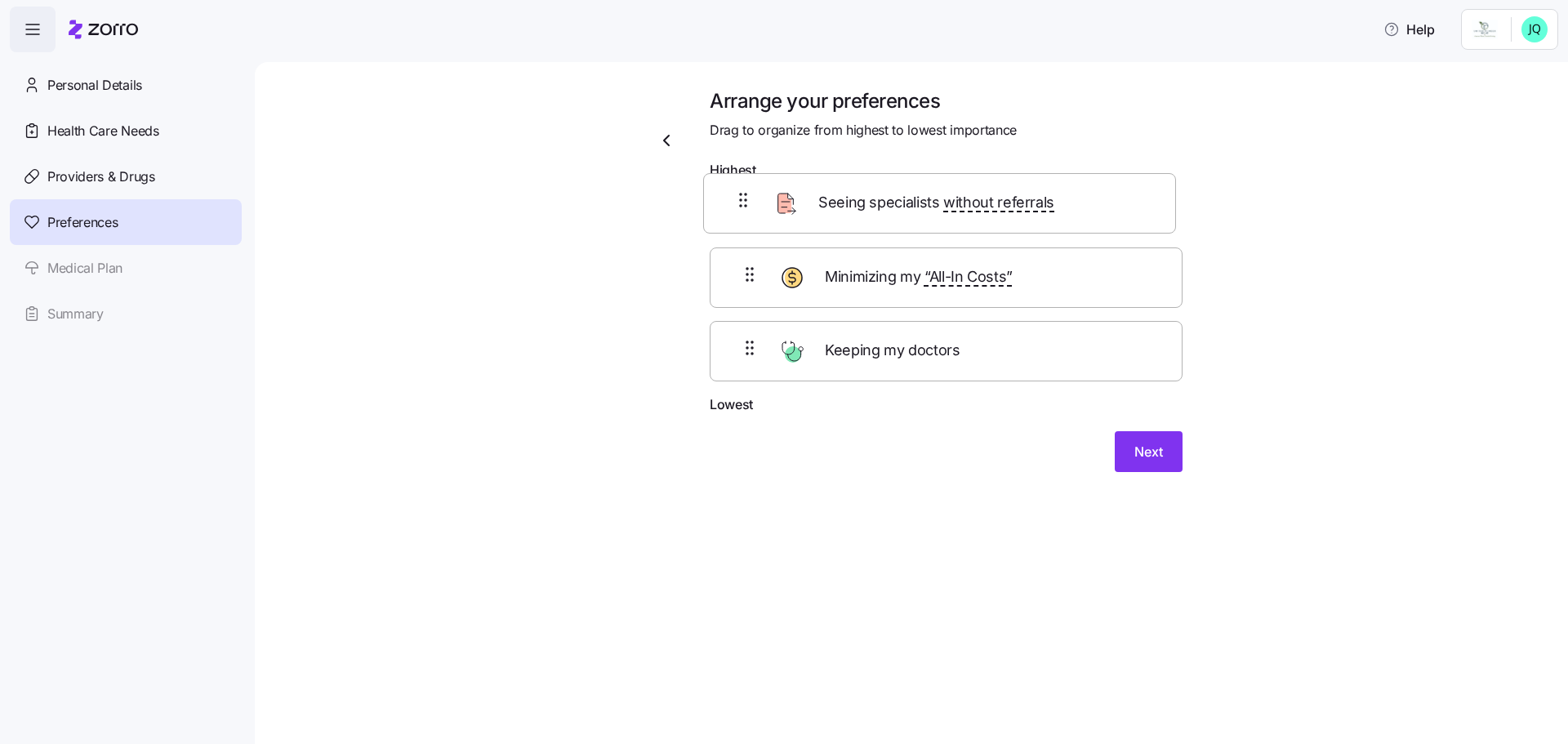
drag, startPoint x: 921, startPoint y: 352, endPoint x: 916, endPoint y: 184, distance: 168.1
click at [916, 184] on form "Highest Minimizing my “All-In Costs” Keeping my doctors Seeing specialists with…" at bounding box center [947, 316] width 473 height 312
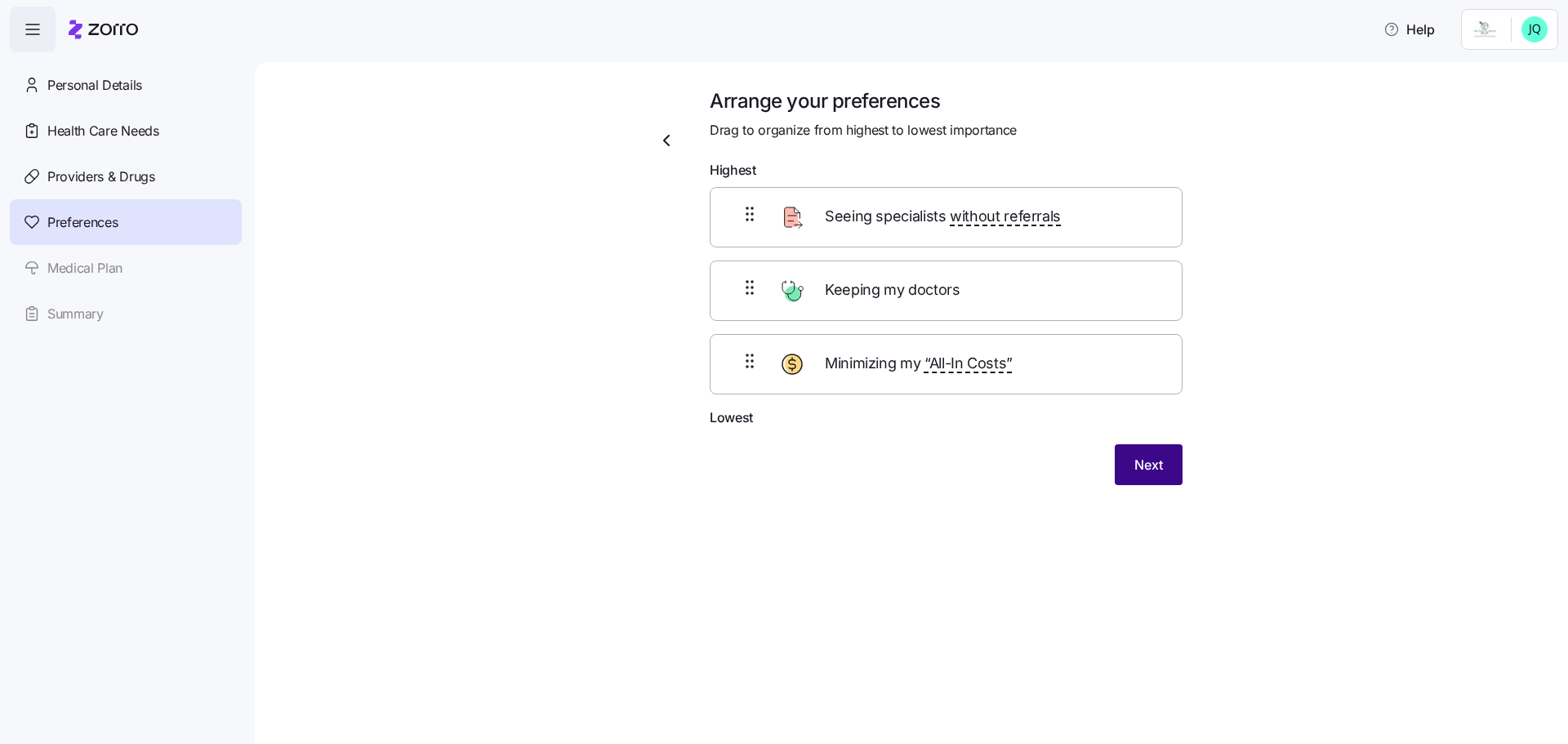
click at [1149, 471] on span "Next" at bounding box center [1148, 465] width 29 height 20
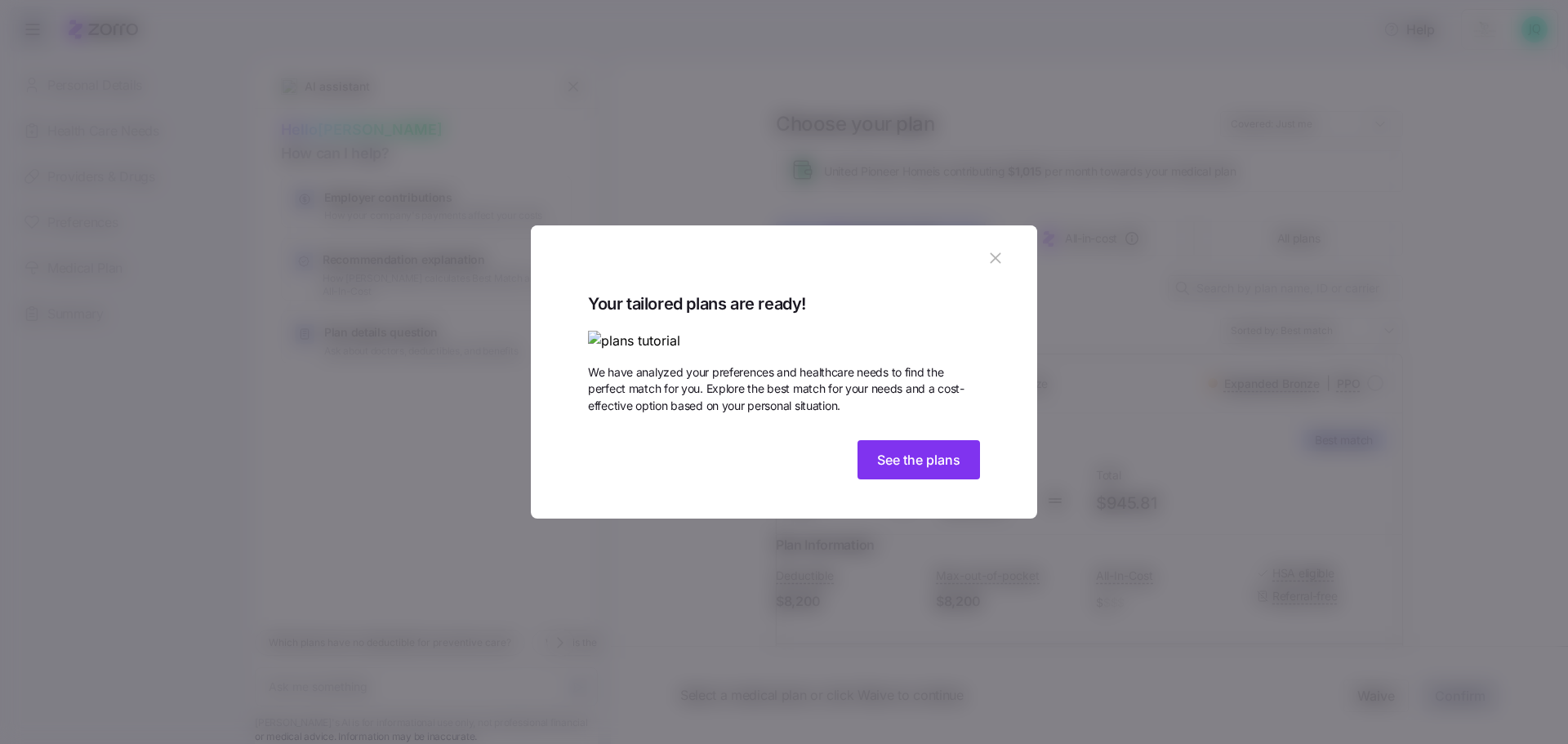
click at [691, 331] on img at bounding box center [784, 341] width 392 height 21
click at [893, 470] on span "See the plans" at bounding box center [919, 460] width 84 height 20
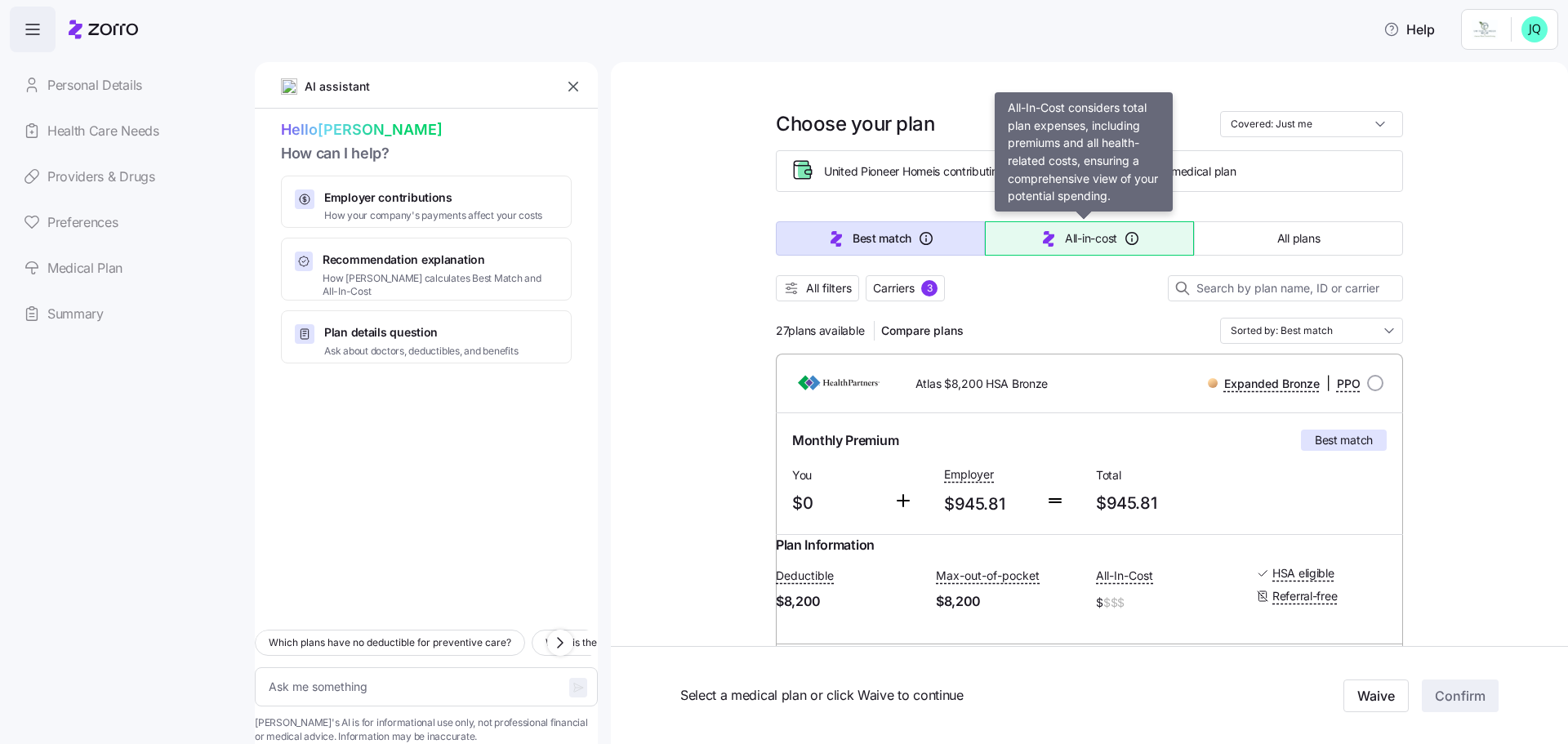
click at [1079, 237] on span "All-in-cost" at bounding box center [1090, 238] width 52 height 17
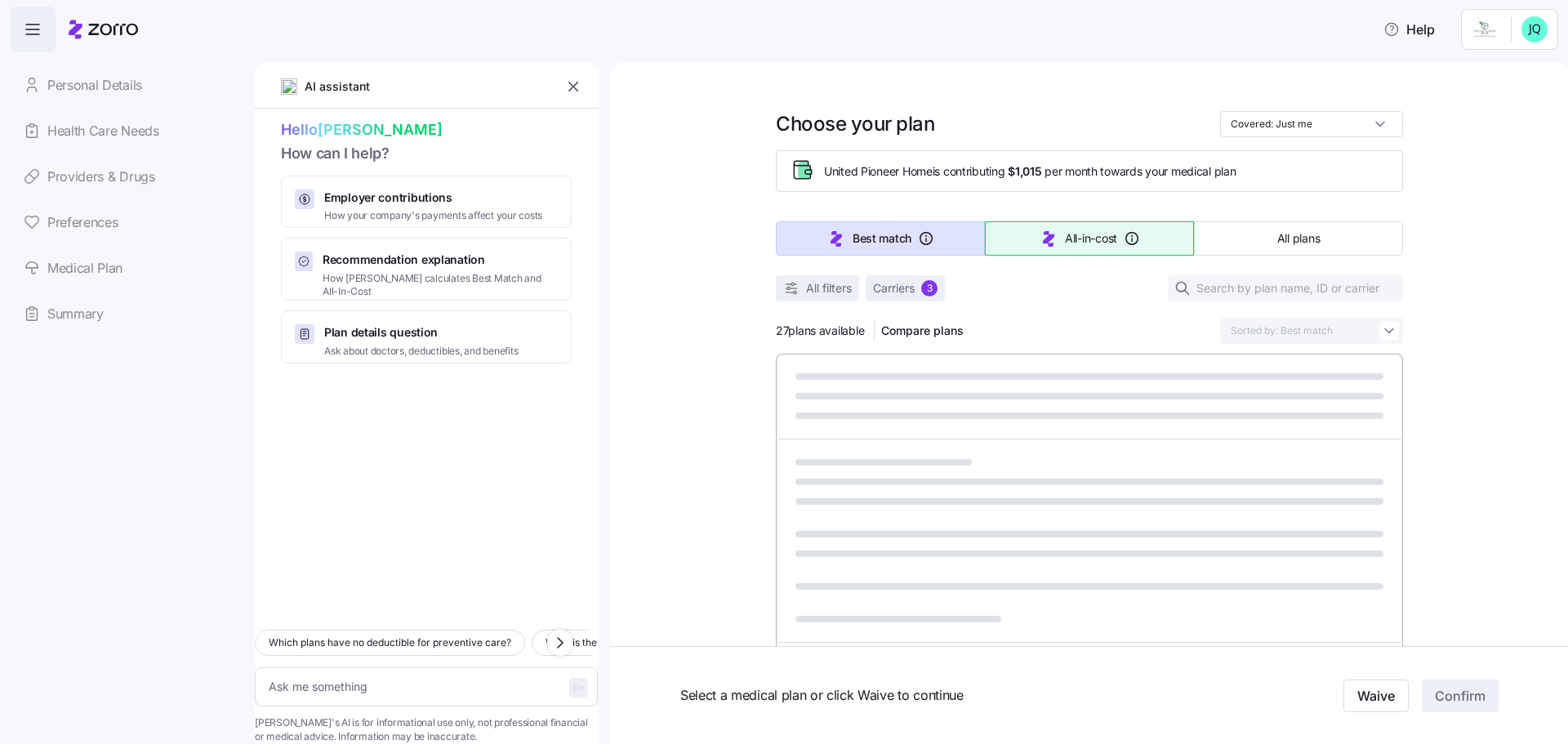
type textarea "x"
type input "Sorted by: All-in-cost"
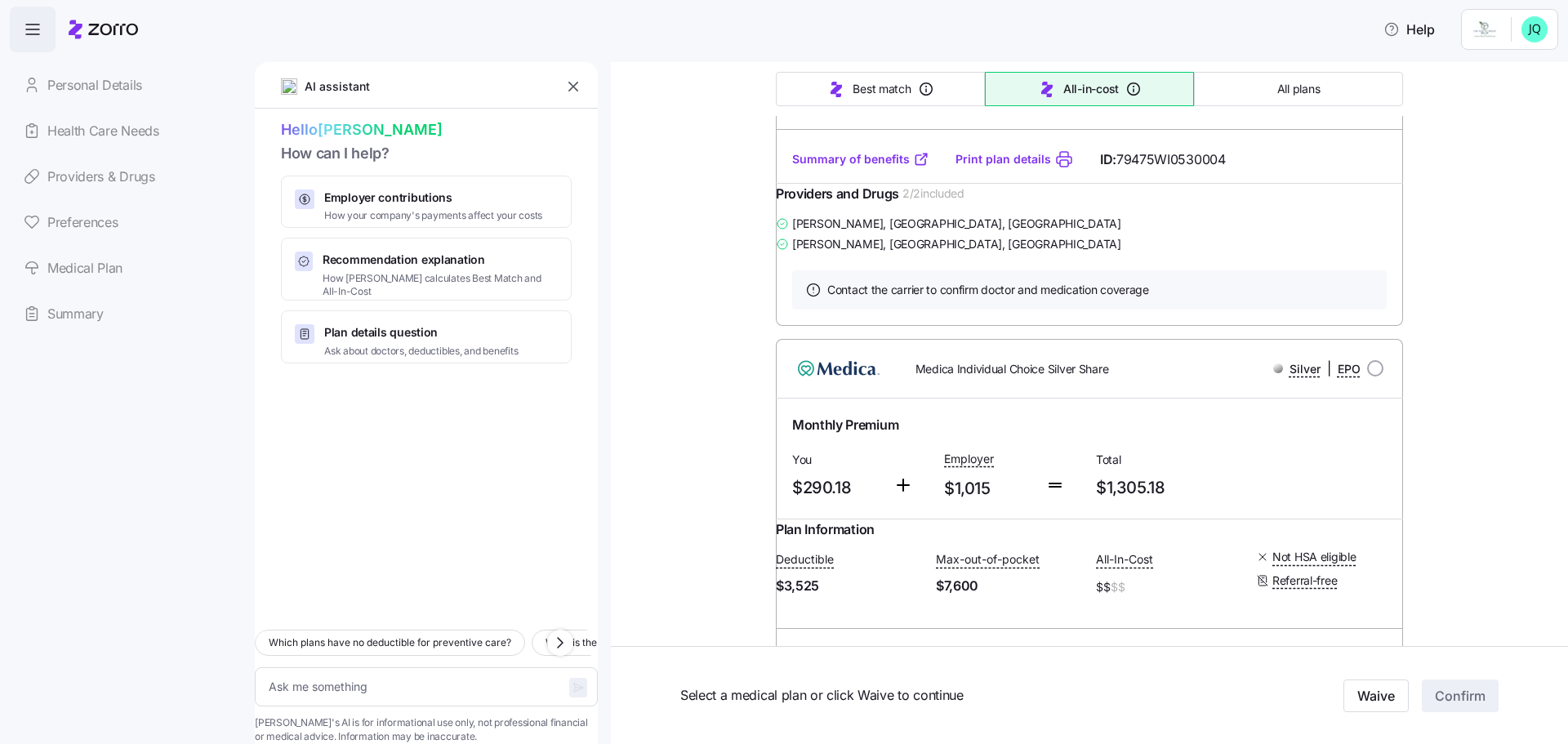
scroll to position [6626, 0]
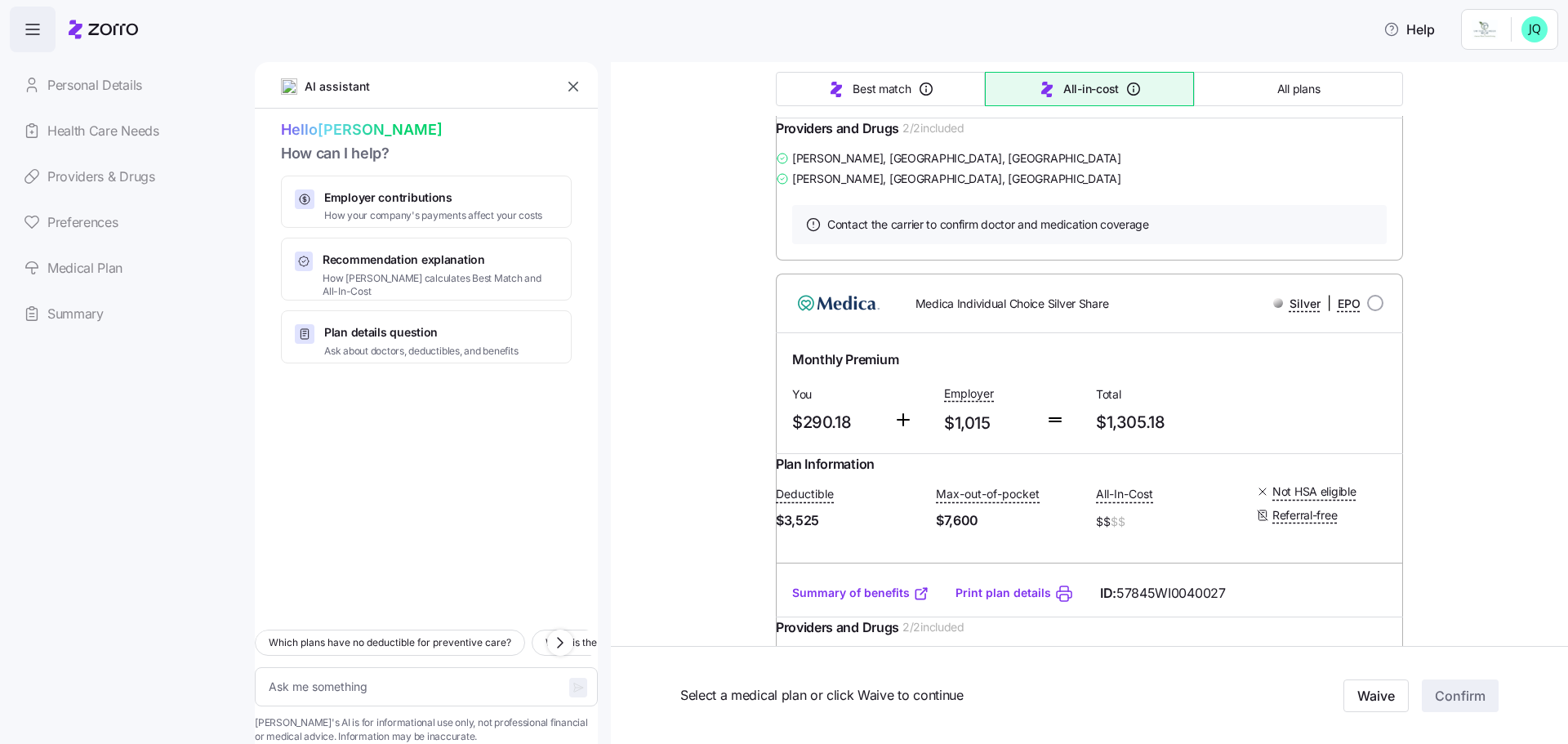
type textarea "x"
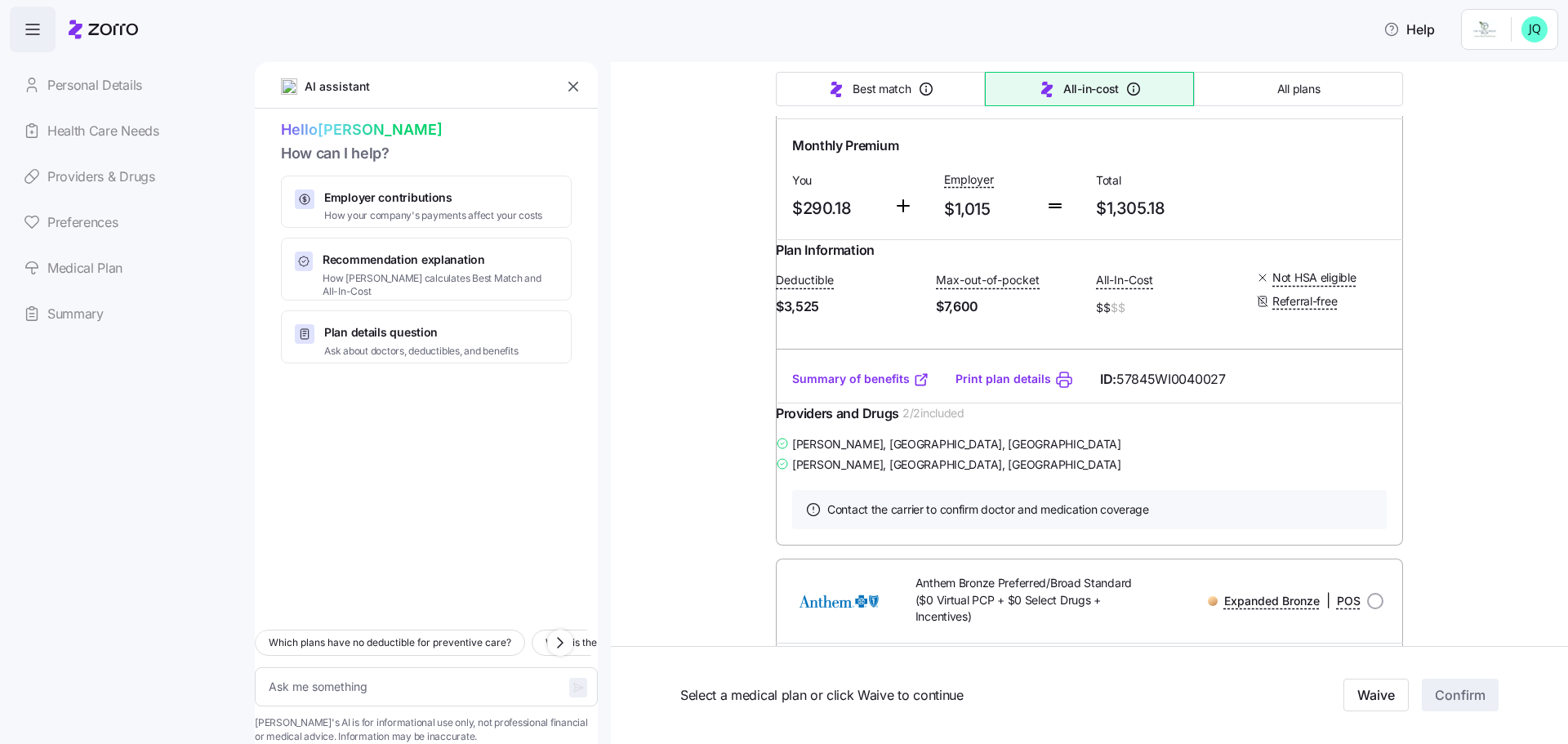
scroll to position [6856, 0]
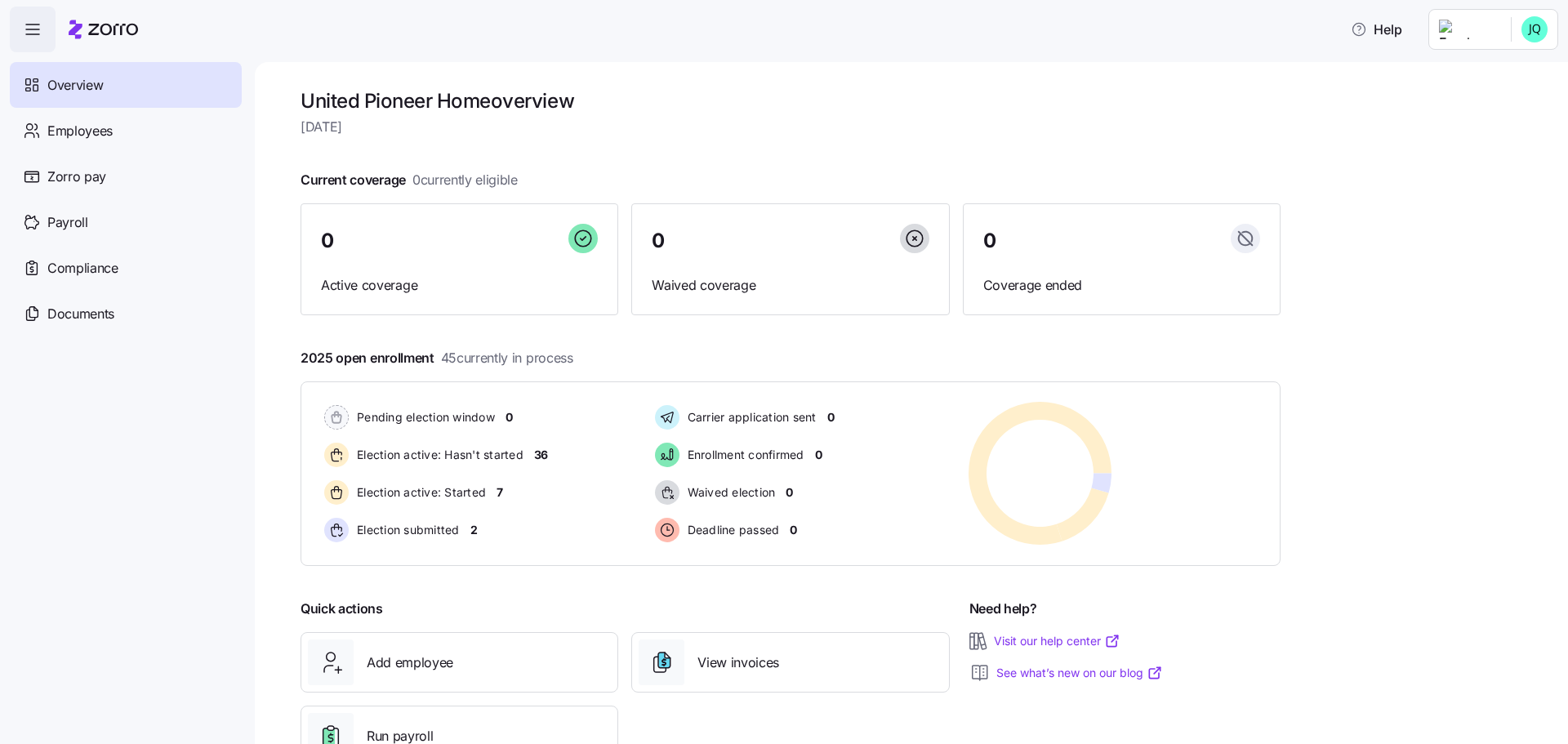
click at [1538, 38] on html "Help Overview Employees Zorro pay Payroll Compliance Documents United Pioneer H…" at bounding box center [784, 368] width 1568 height 735
click at [1514, 71] on div "Personal view" at bounding box center [1486, 74] width 97 height 18
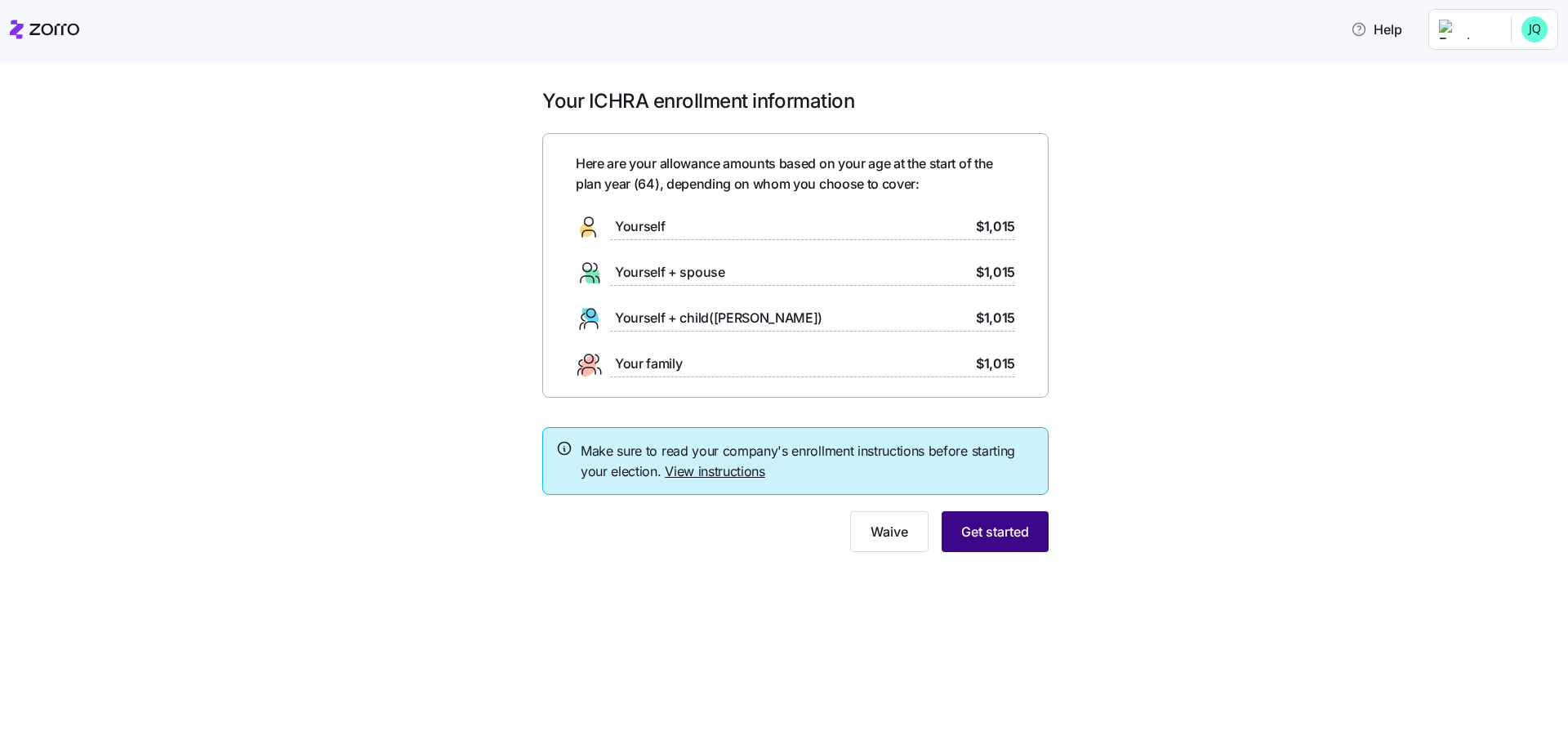
click at [993, 520] on button "Get started" at bounding box center [995, 531] width 107 height 40
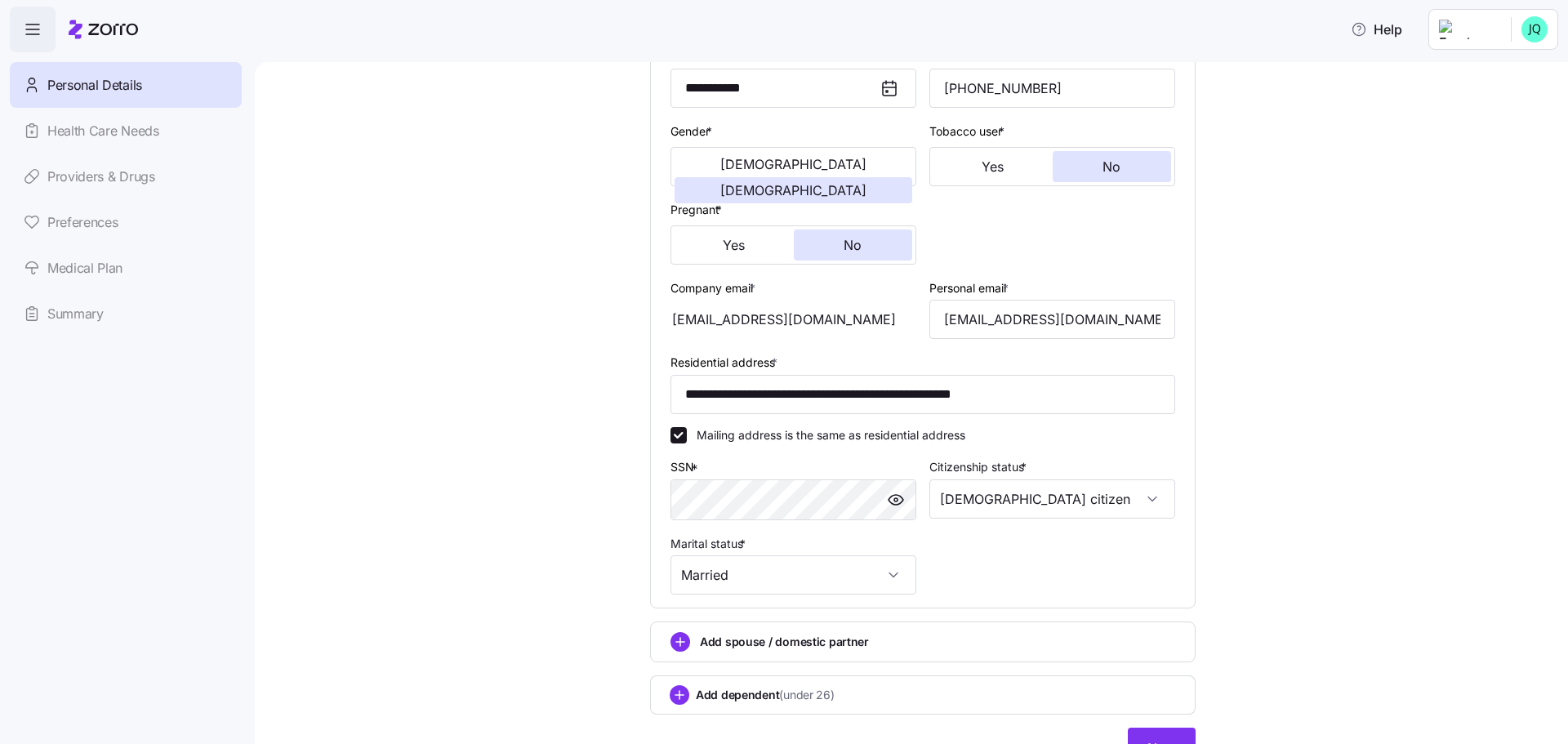
scroll to position [346, 0]
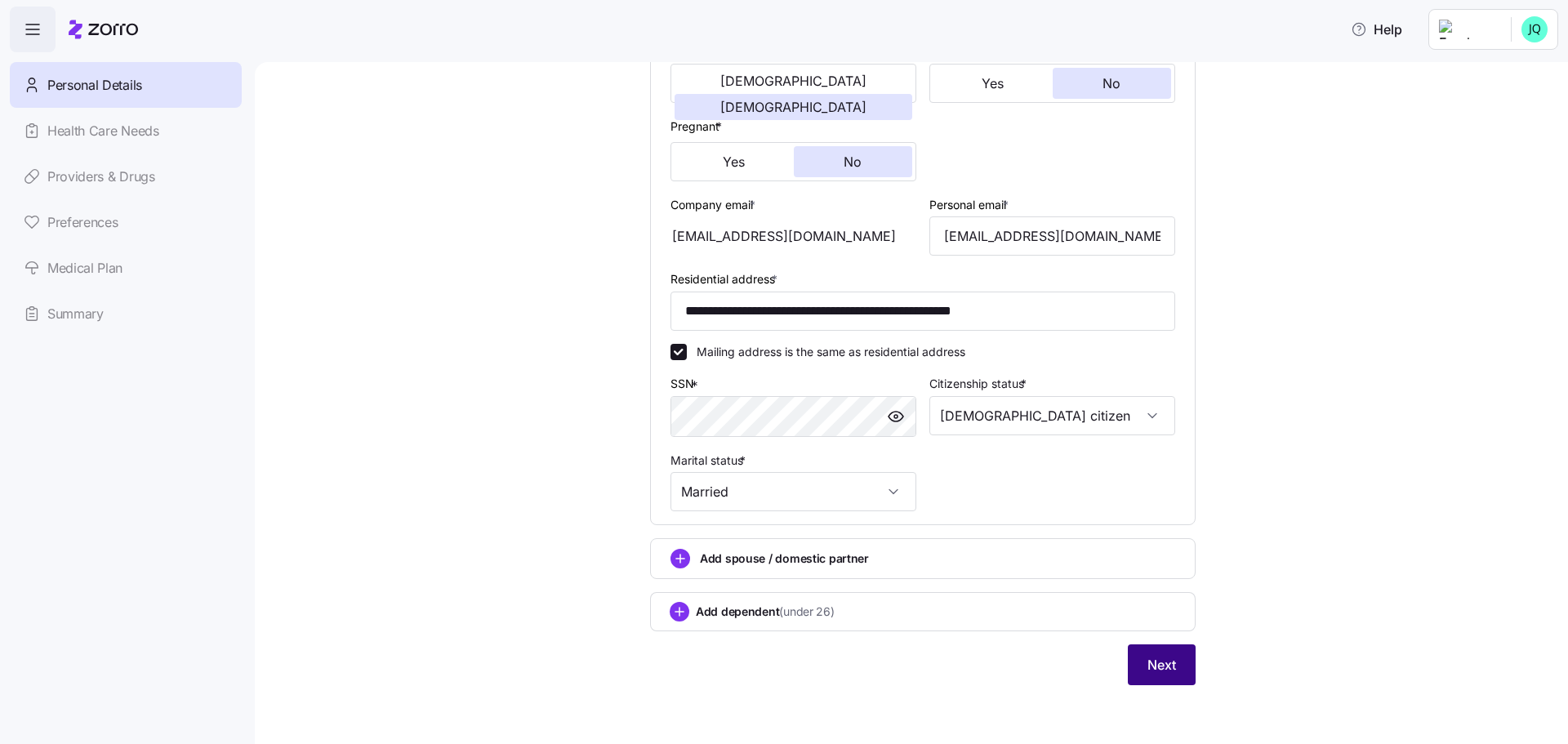
click at [1164, 655] on button "Next" at bounding box center [1161, 664] width 68 height 40
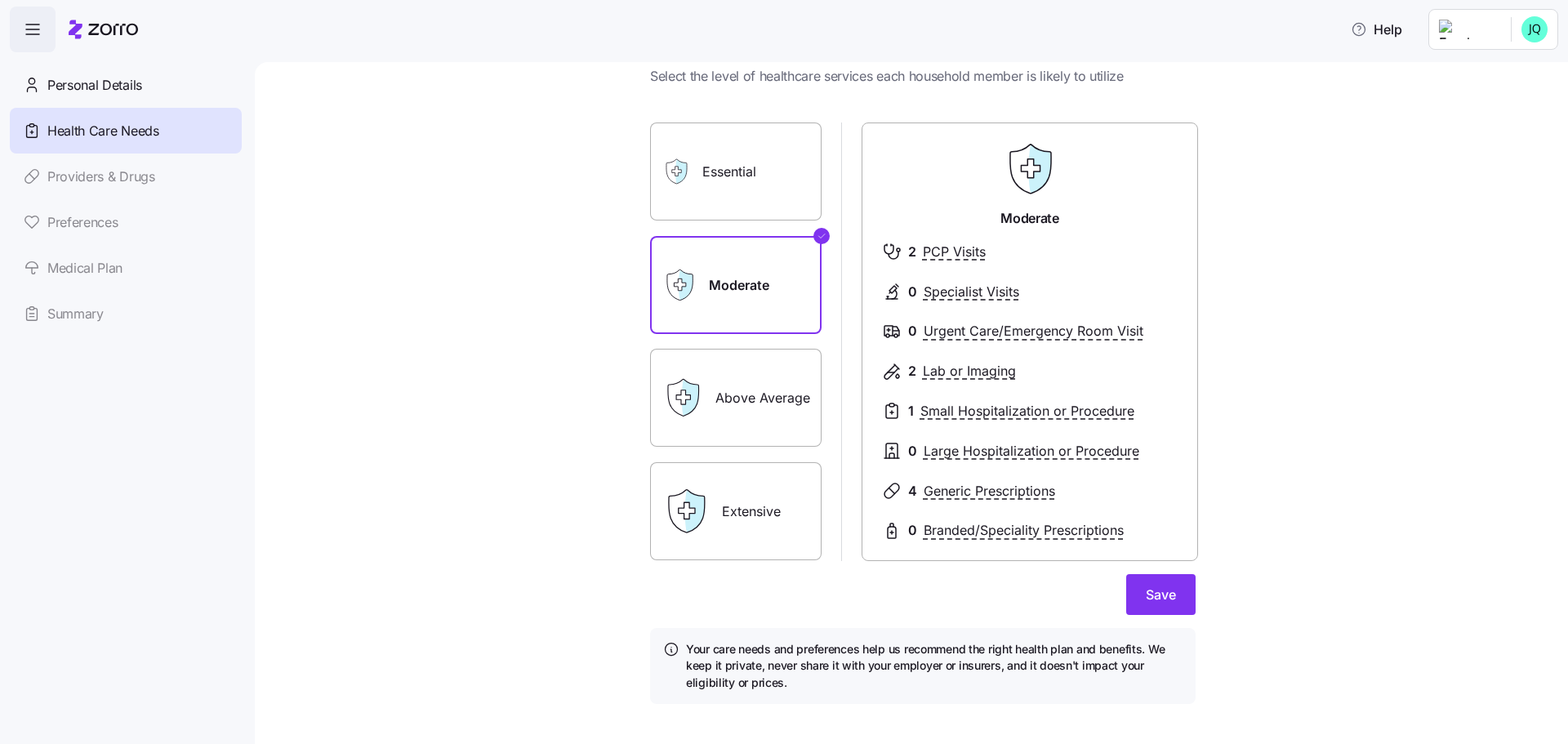
scroll to position [55, 0]
click at [782, 156] on label "Essential" at bounding box center [736, 171] width 171 height 99
click at [0, 0] on input "Essential" at bounding box center [0, 0] width 0 height 0
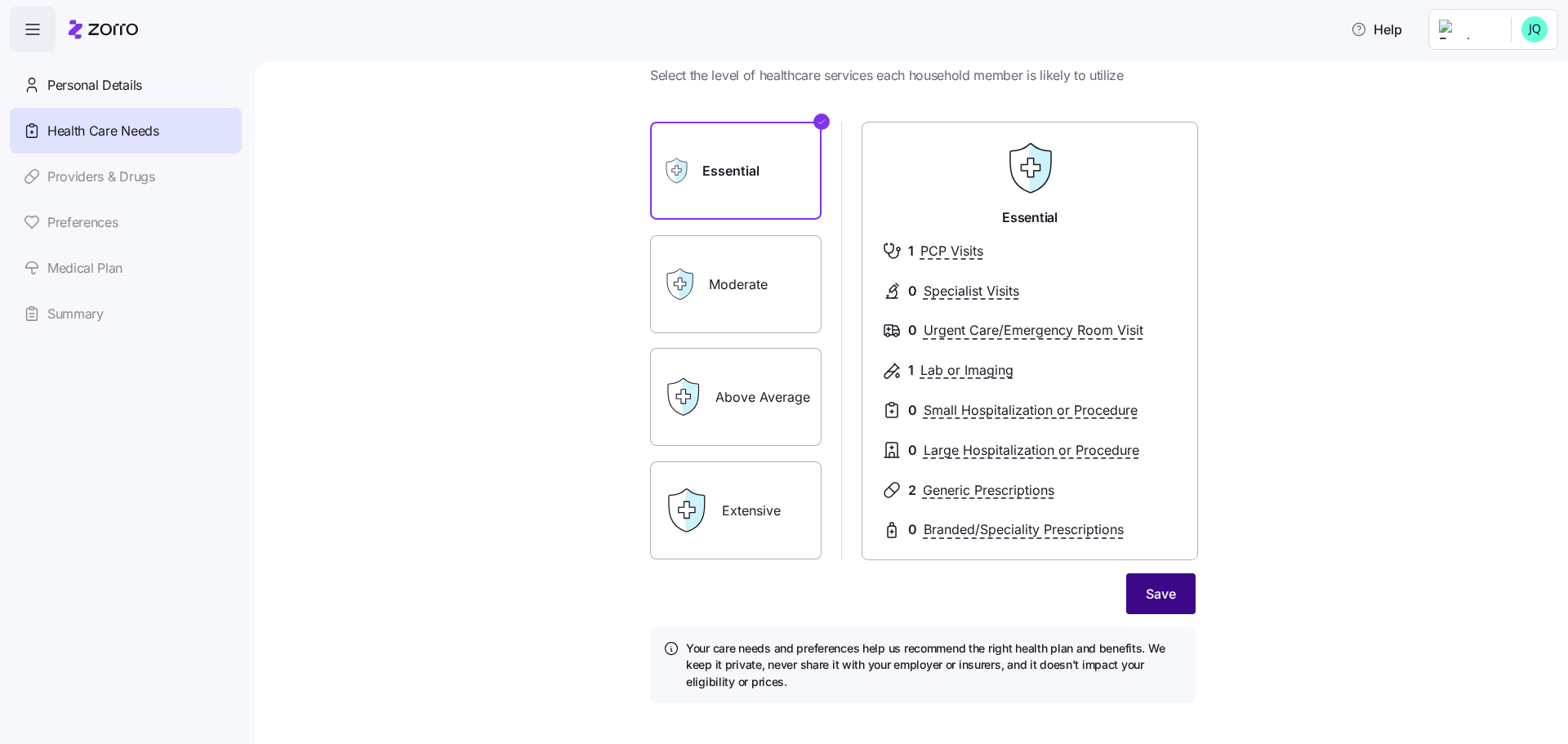
click at [1151, 591] on span "Save" at bounding box center [1160, 594] width 31 height 20
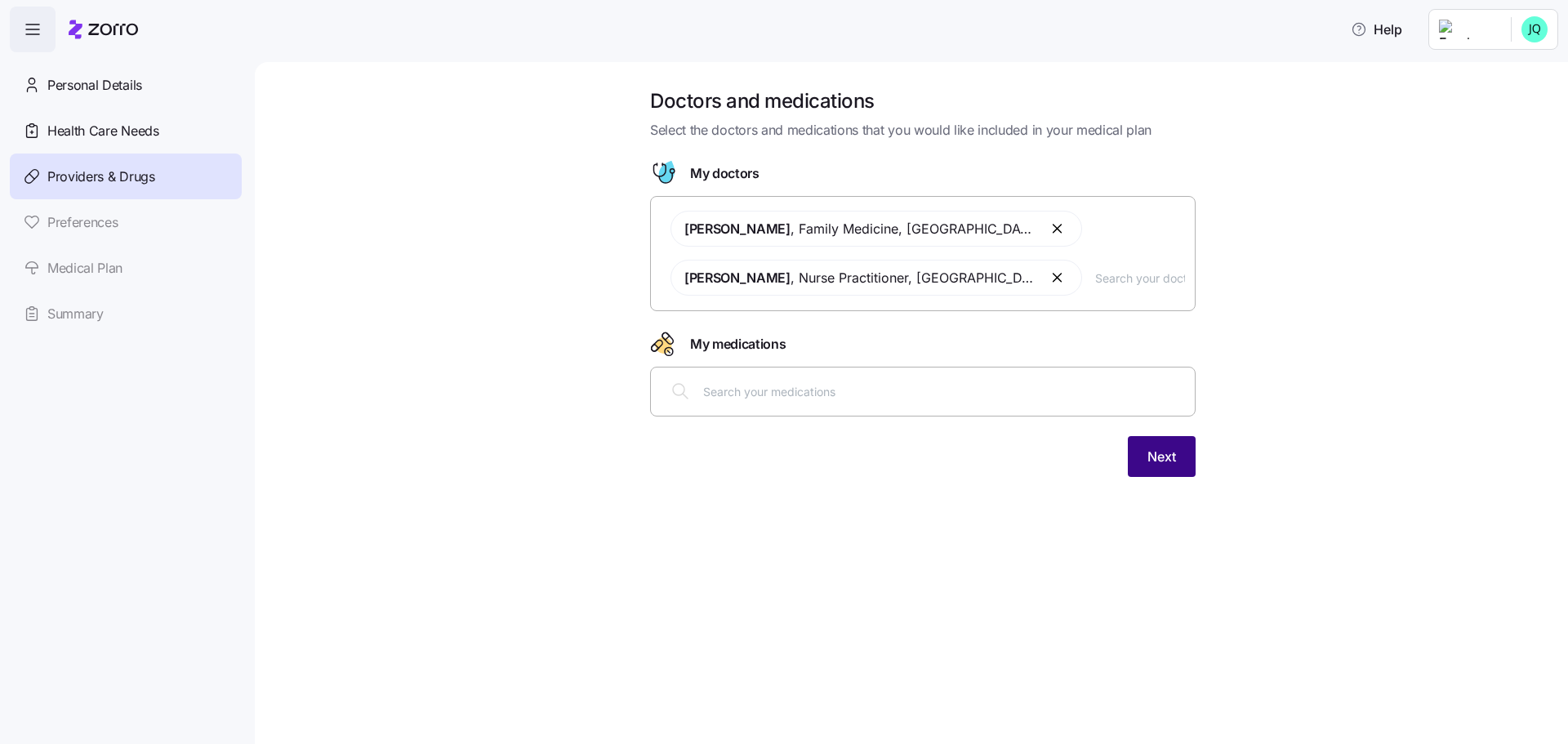
click at [1145, 452] on button "Next" at bounding box center [1161, 456] width 68 height 40
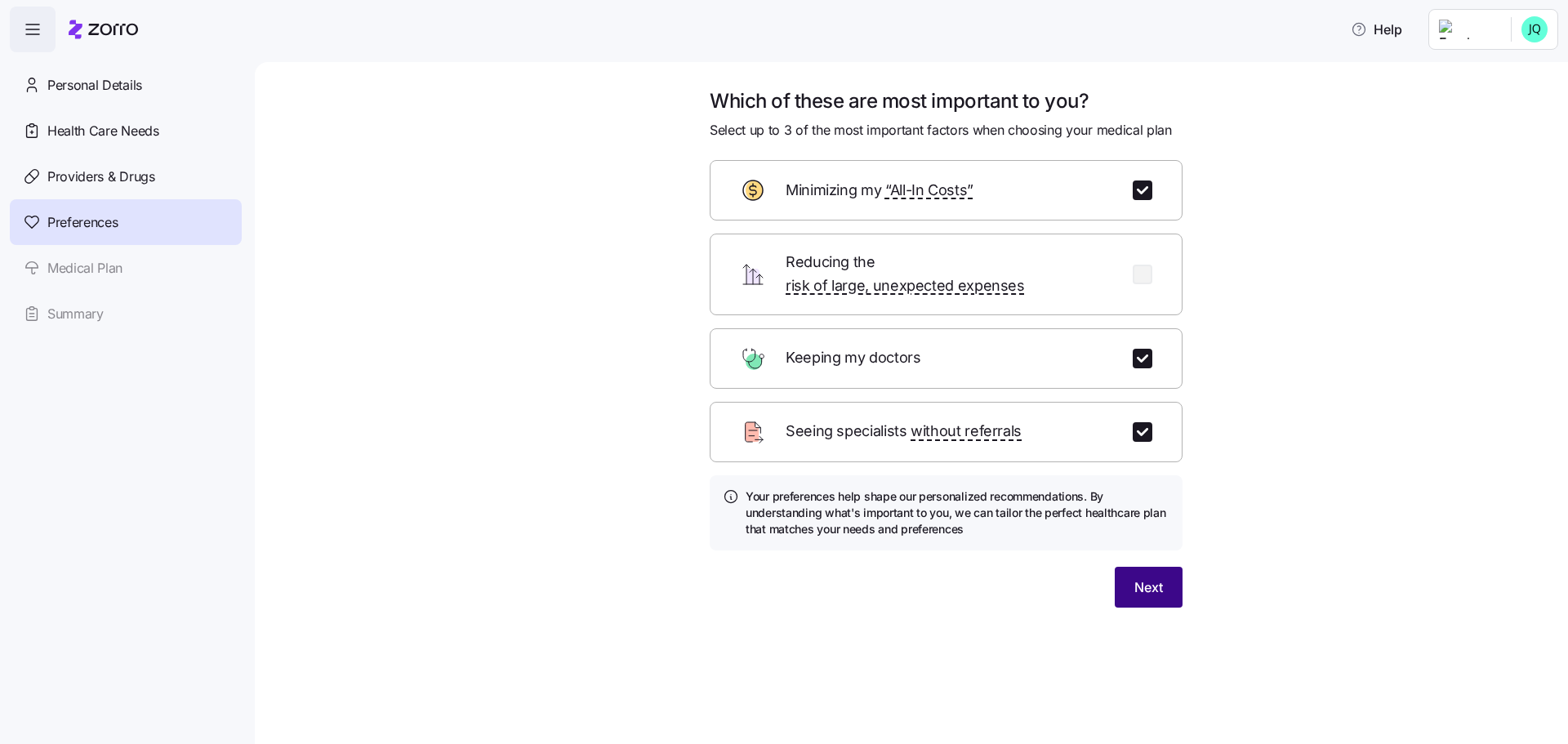
click at [1165, 568] on button "Next" at bounding box center [1148, 587] width 68 height 40
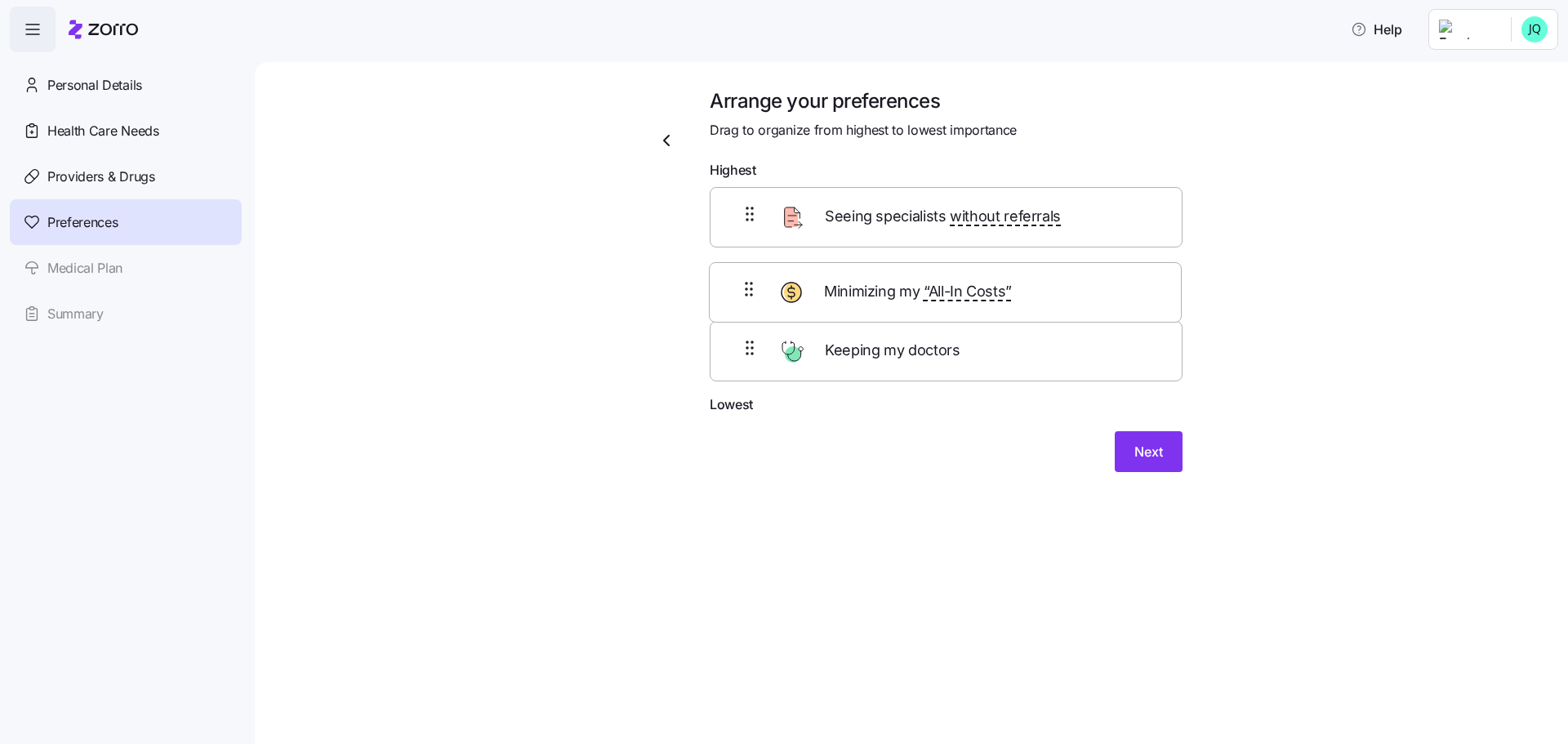
drag, startPoint x: 898, startPoint y: 389, endPoint x: 897, endPoint y: 312, distance: 77.0
click at [897, 312] on div "Seeing specialists without referrals Keeping my doctors Minimizing my “All-In C…" at bounding box center [947, 291] width 473 height 208
click at [1128, 458] on button "Next" at bounding box center [1148, 464] width 68 height 40
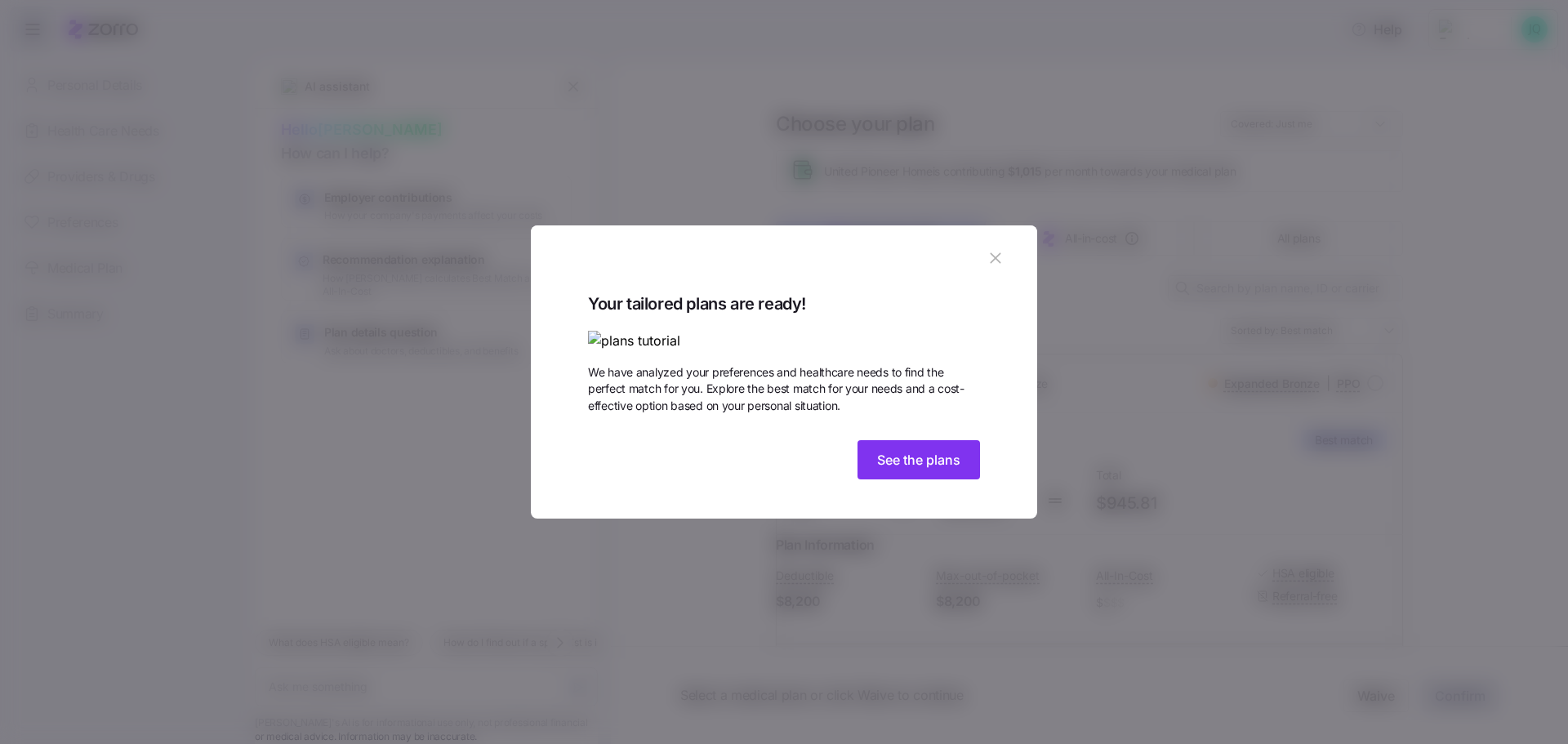
click at [879, 331] on img at bounding box center [784, 341] width 392 height 21
click at [931, 470] on span "See the plans" at bounding box center [919, 460] width 84 height 20
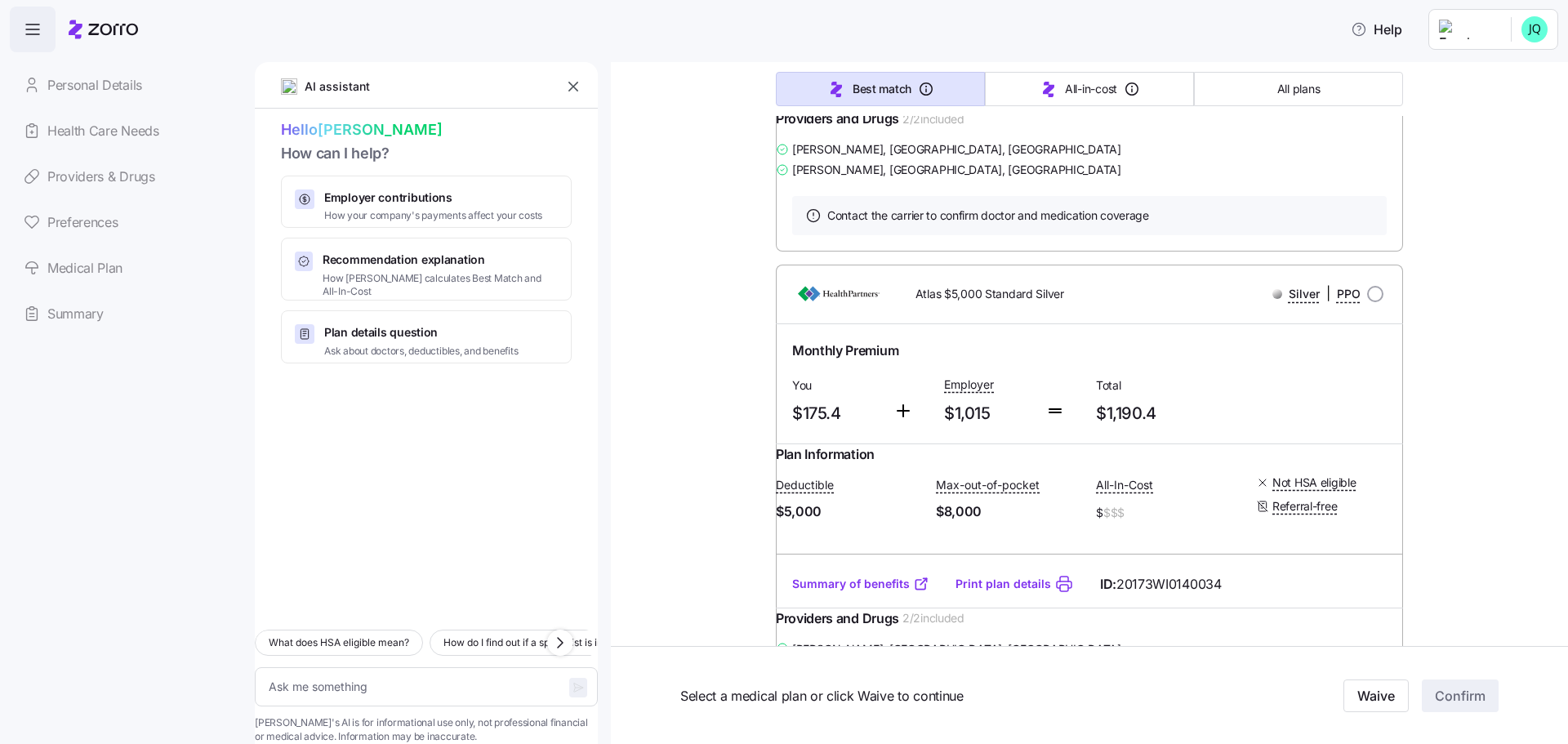
scroll to position [4567, 0]
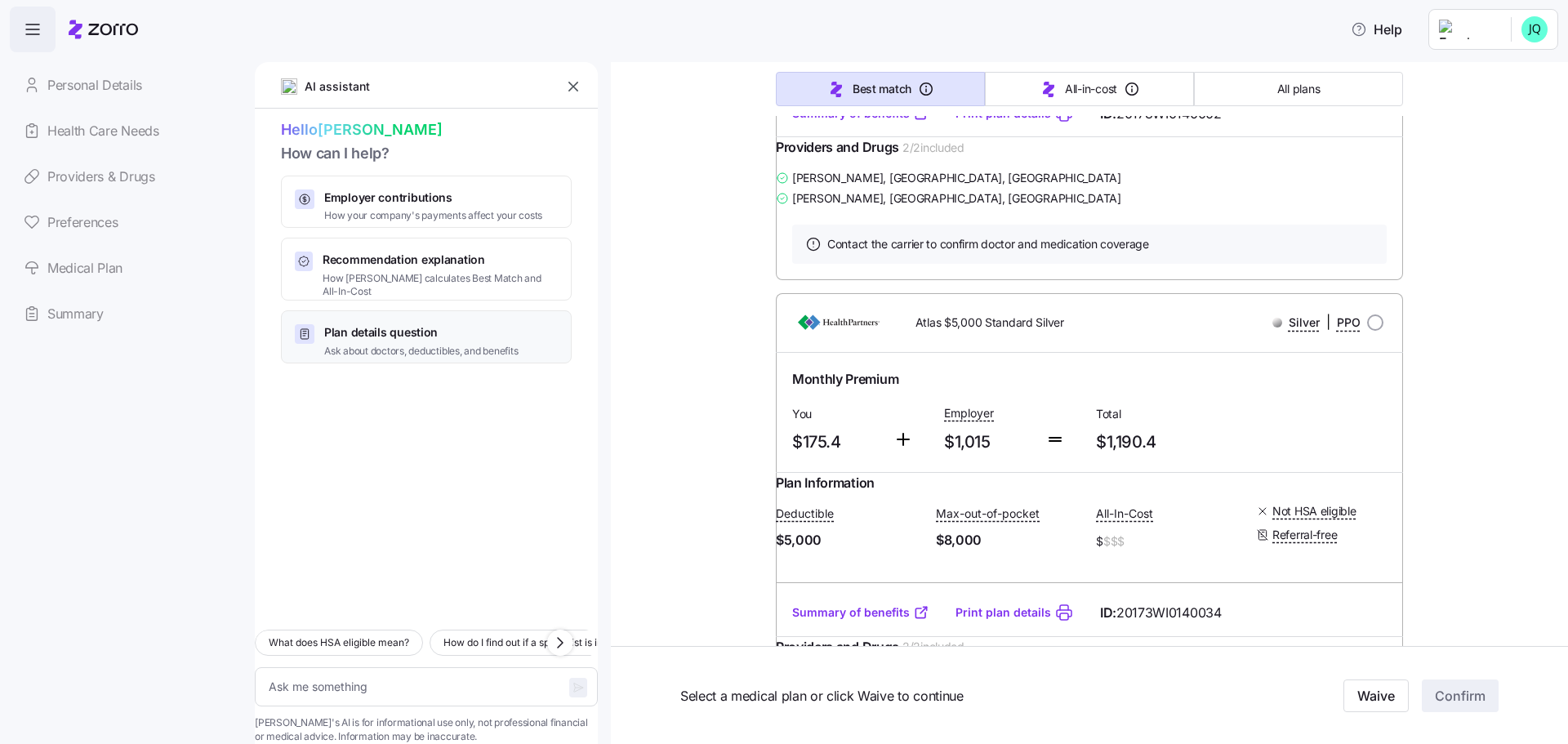
click at [358, 345] on span "Ask about doctors, deductibles, and benefits" at bounding box center [421, 352] width 194 height 14
type textarea "x"
type textarea "Which plans include my doctor, William Schultz, and have the lowest deductible?"
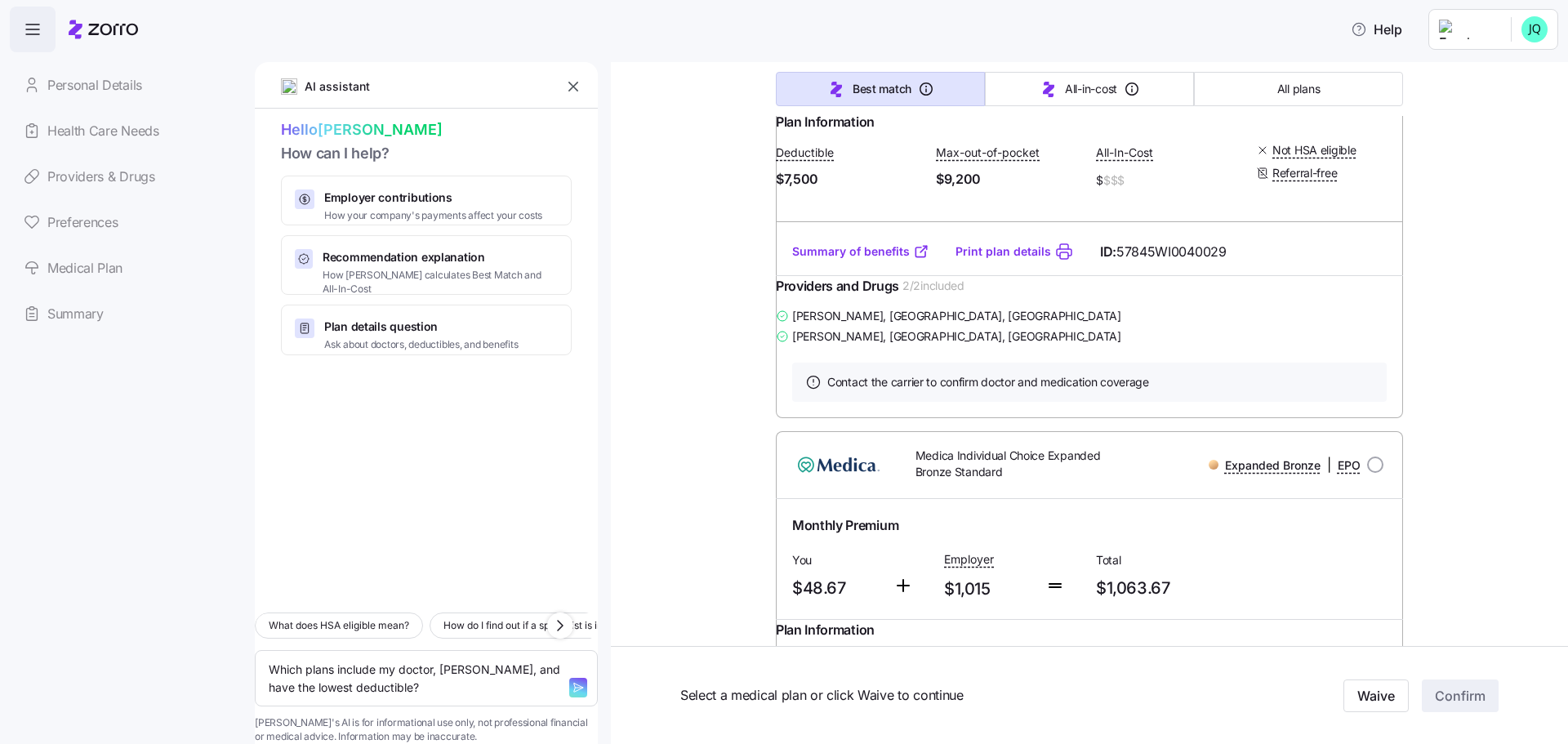
scroll to position [0, 0]
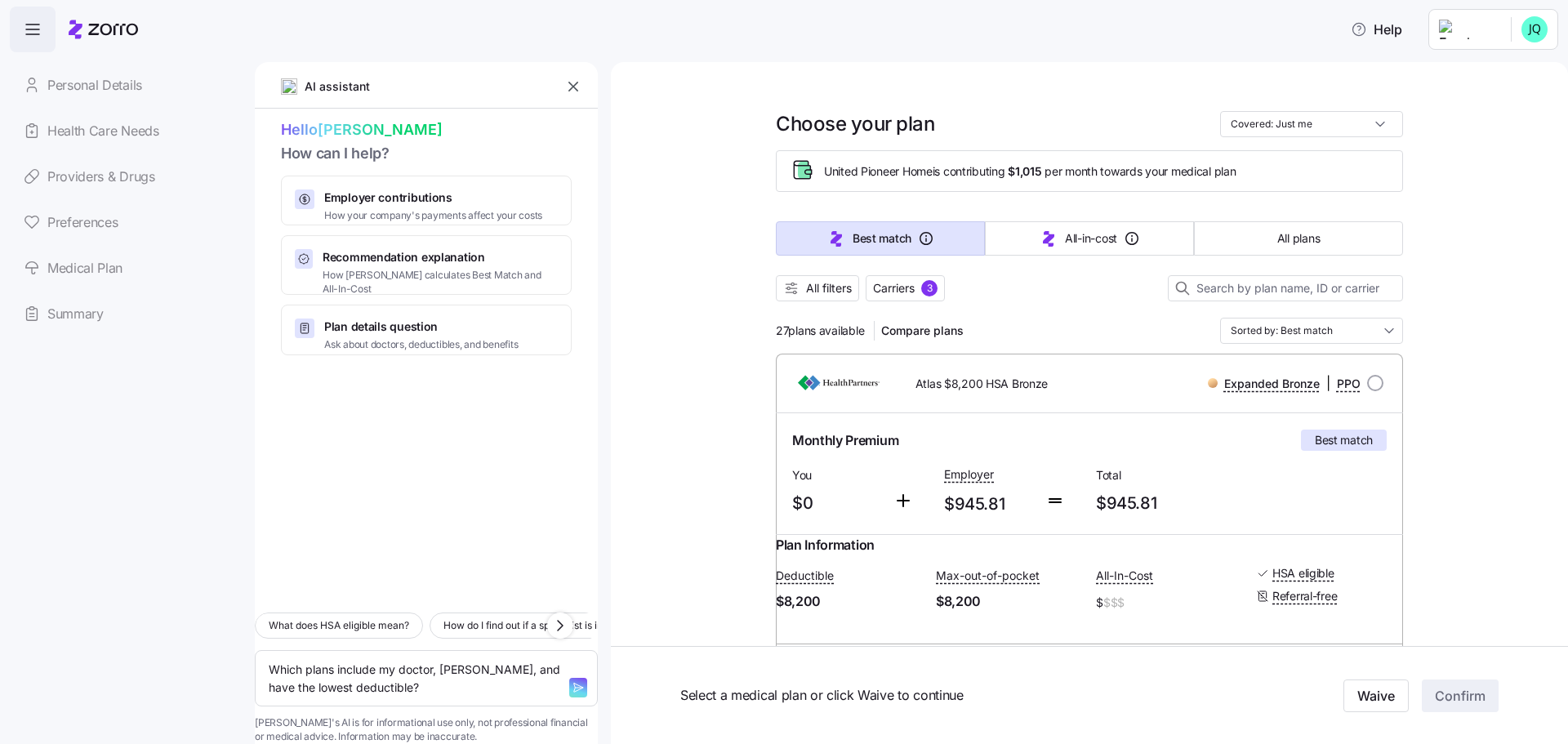
click at [106, 271] on link "Medical Plan" at bounding box center [126, 268] width 232 height 45
type textarea "x"
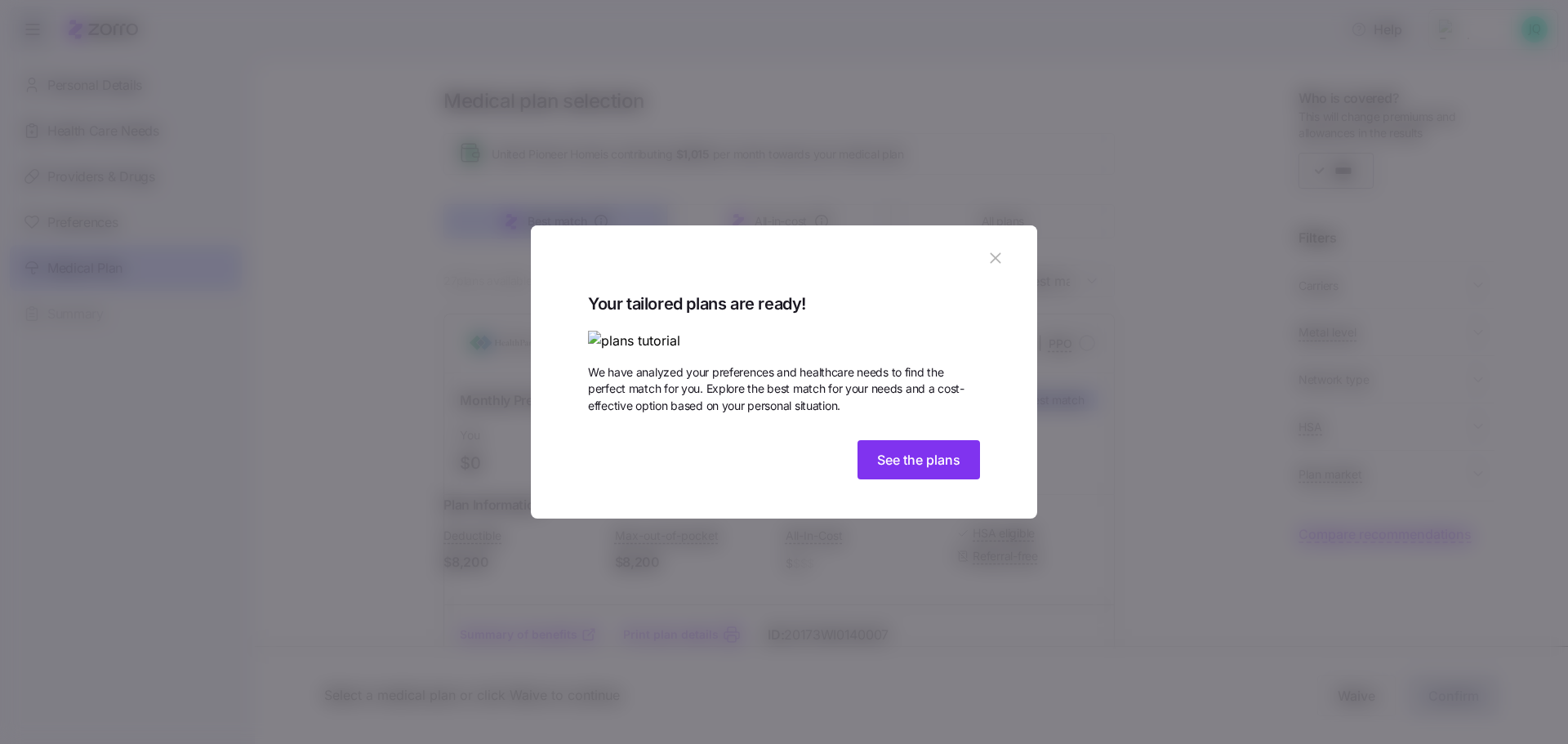
click at [998, 249] on icon "button" at bounding box center [996, 258] width 18 height 18
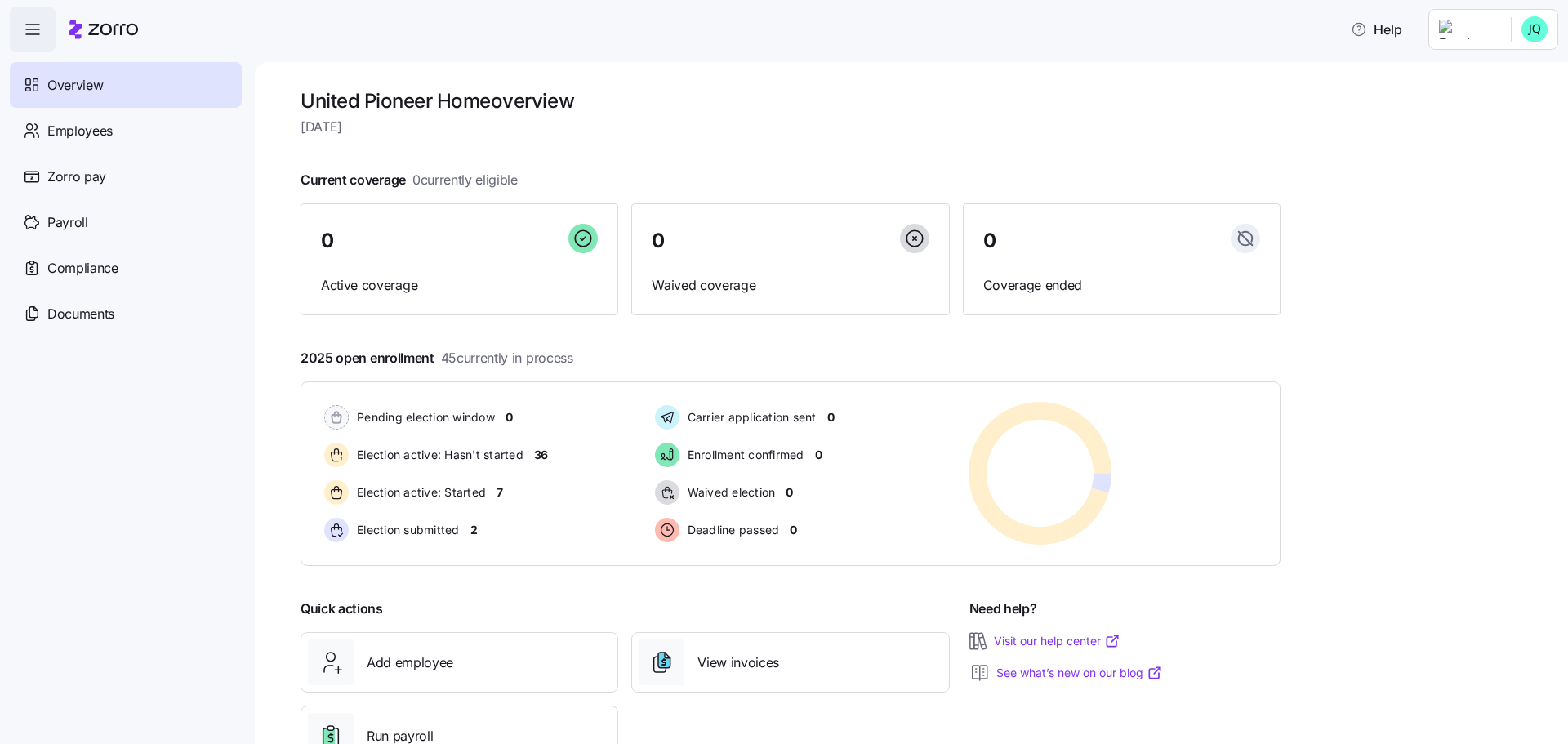
click at [1527, 37] on html "Help Overview Employees Zorro pay Payroll Compliance Documents United Pioneer H…" at bounding box center [784, 368] width 1568 height 735
click at [1299, 152] on html "Help Overview Employees Zorro pay Payroll Compliance Documents United Pioneer H…" at bounding box center [784, 368] width 1568 height 735
click at [924, 483] on div "Carrier application sent 0 Enrollment confirmed 0 Waived election 0 Deadline pa…" at bounding box center [798, 474] width 292 height 144
click at [74, 132] on span "Employees" at bounding box center [80, 131] width 65 height 21
